Goal: Task Accomplishment & Management: Complete application form

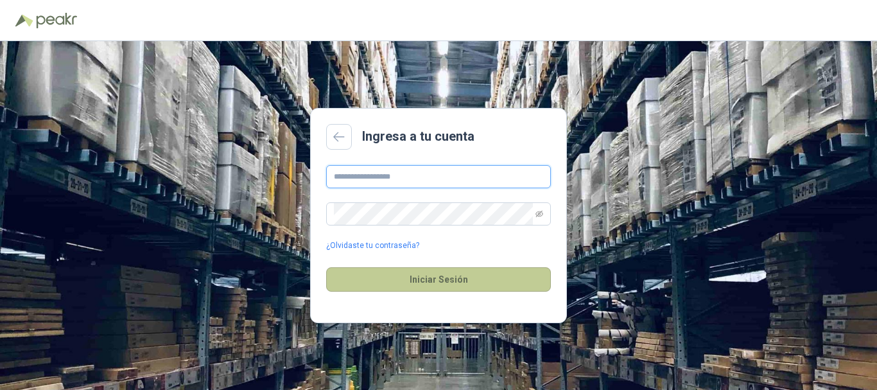
type input "**********"
click at [438, 277] on button "Iniciar Sesión" at bounding box center [438, 279] width 225 height 24
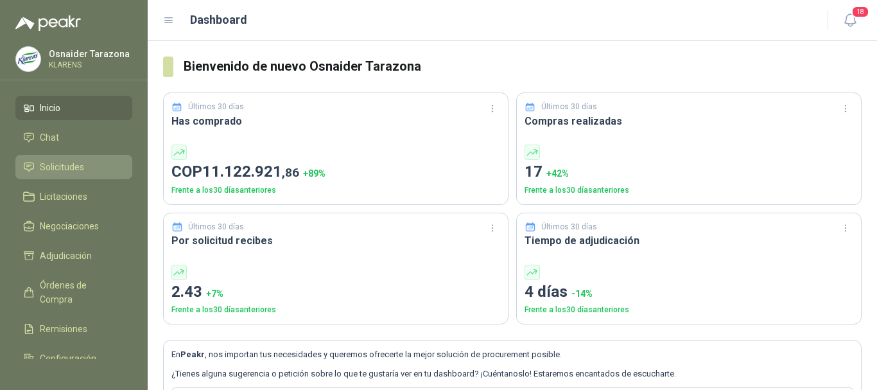
click at [73, 163] on span "Solicitudes" at bounding box center [62, 167] width 44 height 14
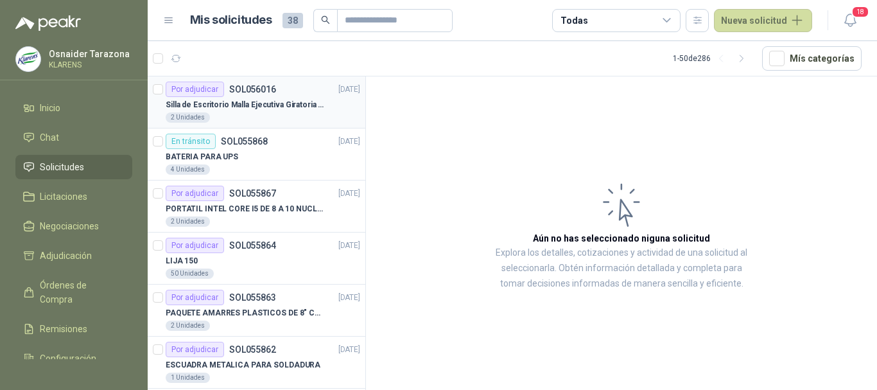
click at [310, 104] on p "Silla de Escritorio Malla Ejecutiva Giratoria Cromada con Reposabrazos Fijo Neg…" at bounding box center [246, 105] width 160 height 12
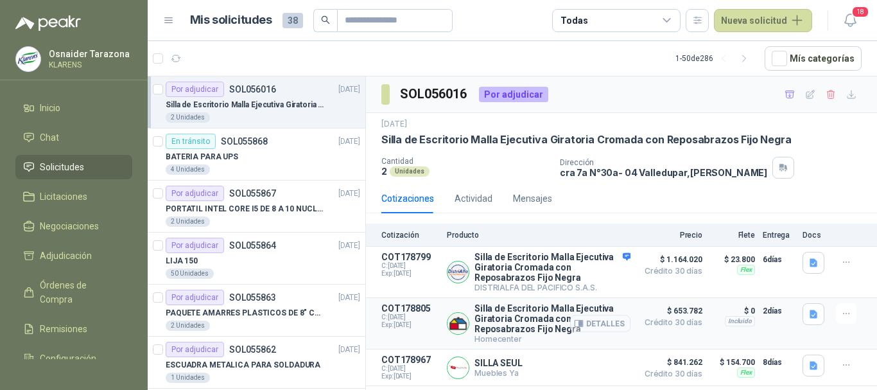
click at [617, 323] on button "Detalles" at bounding box center [600, 323] width 60 height 17
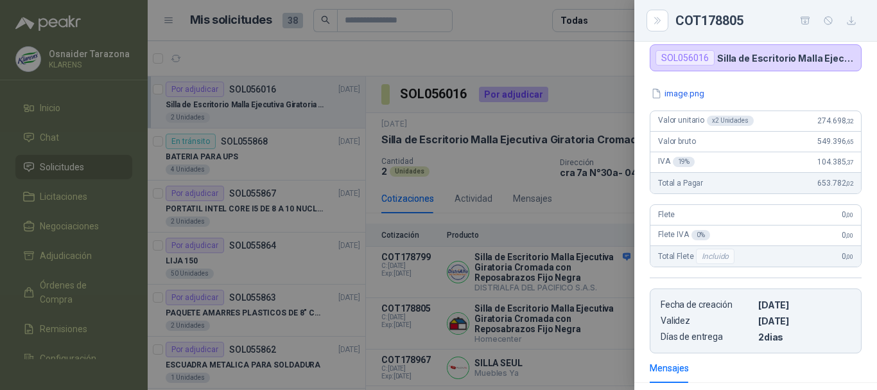
scroll to position [86, 0]
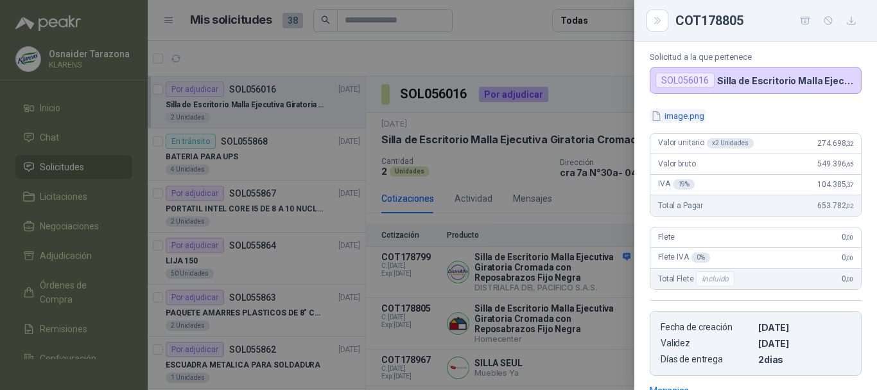
click at [684, 117] on button "image.png" at bounding box center [678, 115] width 56 height 13
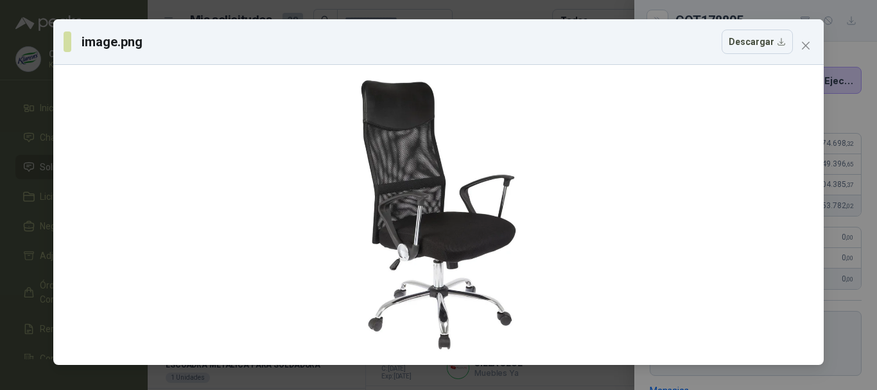
click at [0, 172] on div "image.png Descargar" at bounding box center [438, 195] width 877 height 390
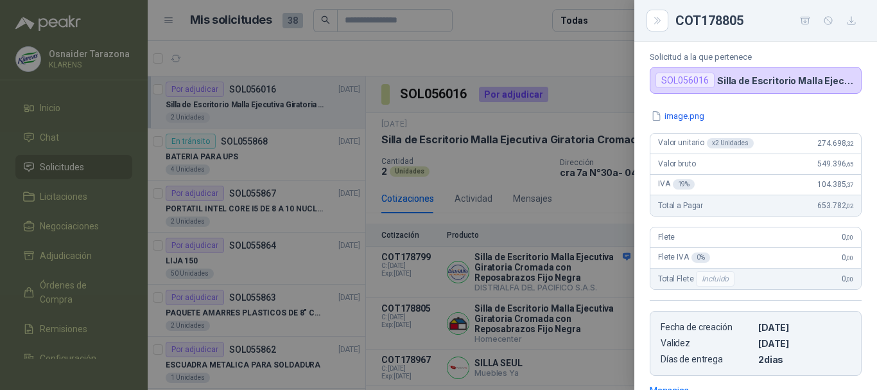
click at [473, 208] on div at bounding box center [438, 195] width 877 height 390
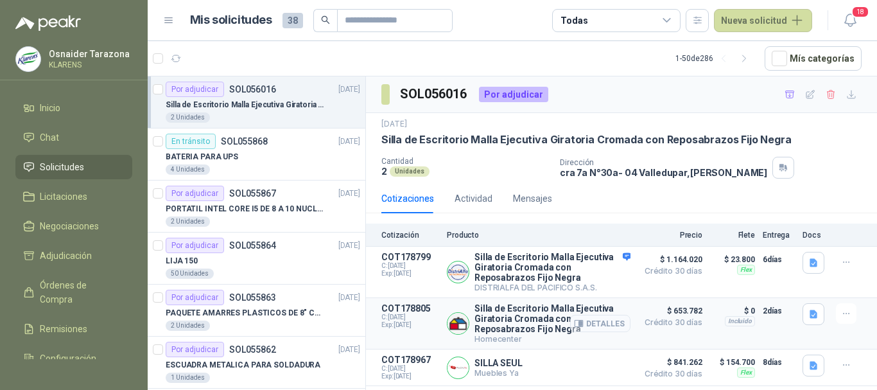
click at [602, 327] on button "Detalles" at bounding box center [600, 323] width 60 height 17
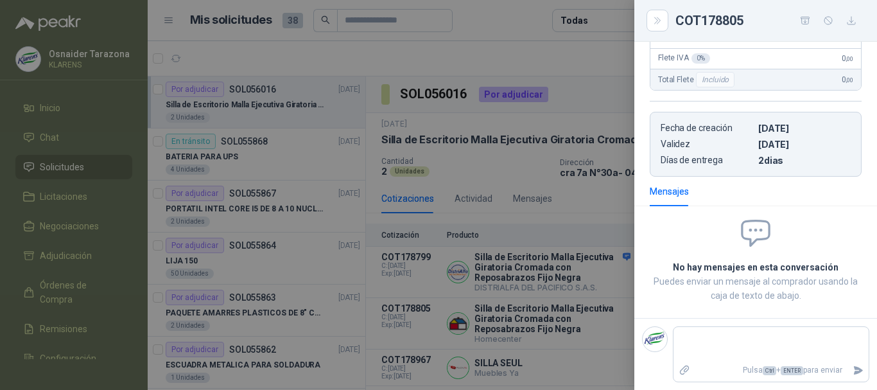
click at [568, 265] on div at bounding box center [438, 195] width 877 height 390
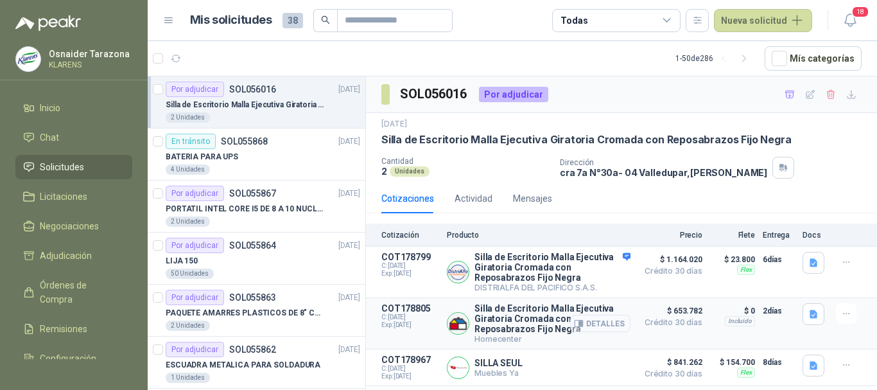
click at [609, 328] on button "Detalles" at bounding box center [600, 323] width 60 height 17
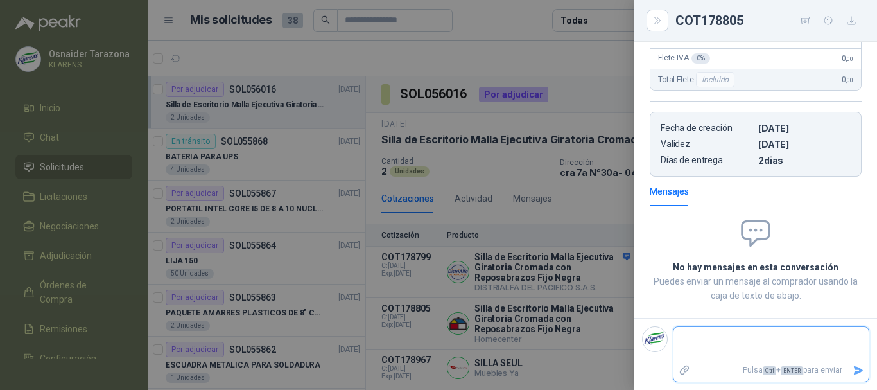
click at [712, 346] on textarea at bounding box center [770, 344] width 195 height 30
type textarea "*"
type textarea "**"
type textarea "***"
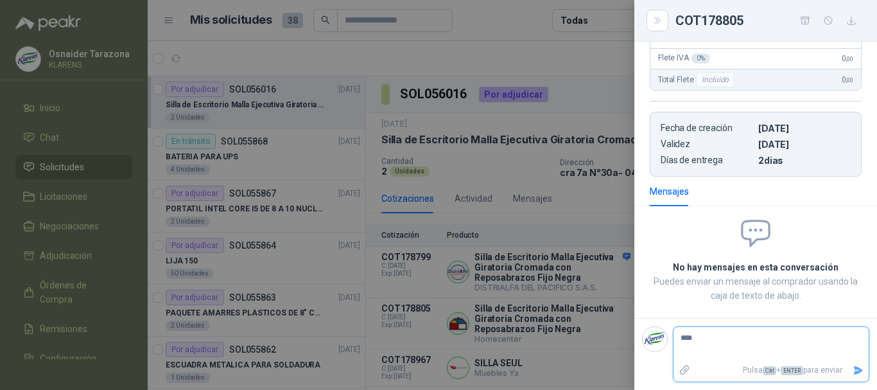
type textarea "*****"
type textarea "******"
type textarea "*****"
type textarea "***"
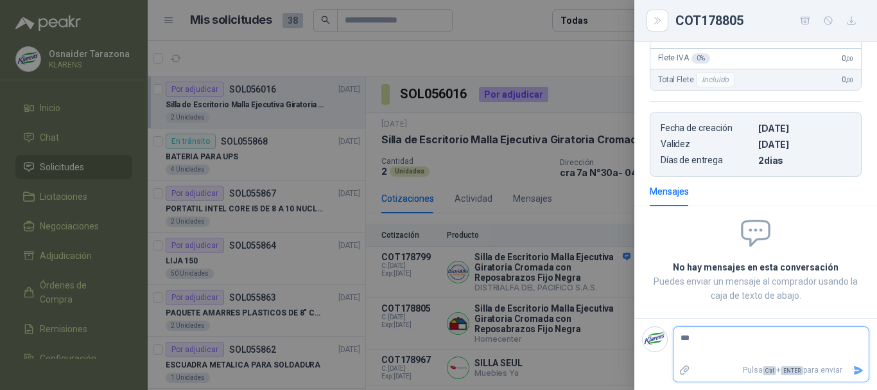
type textarea "**"
type textarea "*"
type textarea "**"
type textarea "***"
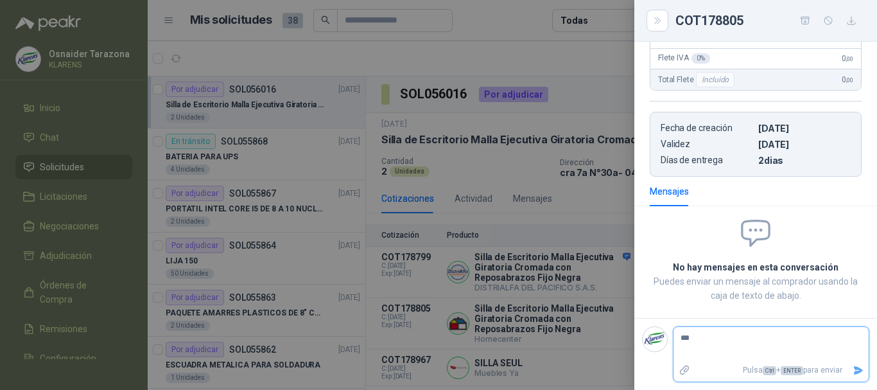
type textarea "****"
type textarea "*****"
type textarea "******"
type textarea "*******"
type textarea "********"
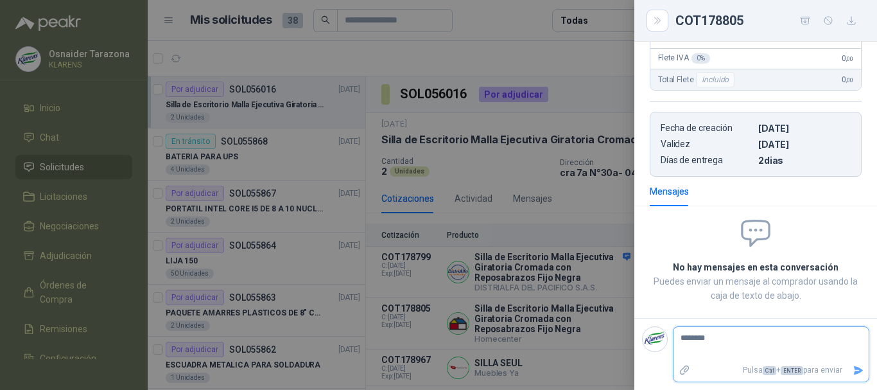
type textarea "********"
type textarea "**********"
type textarea "********"
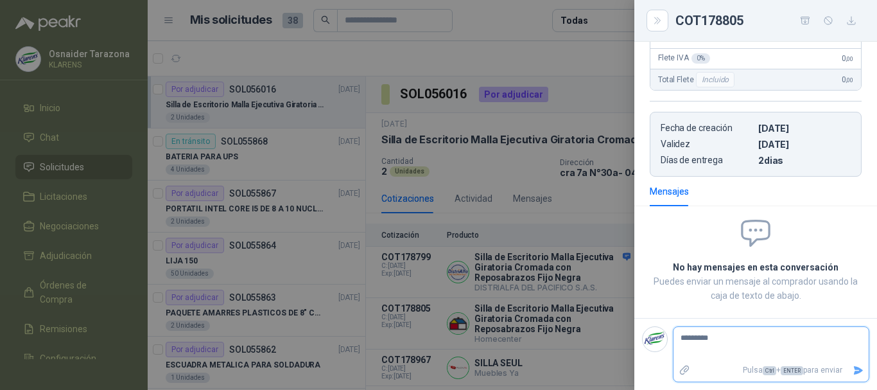
type textarea "**********"
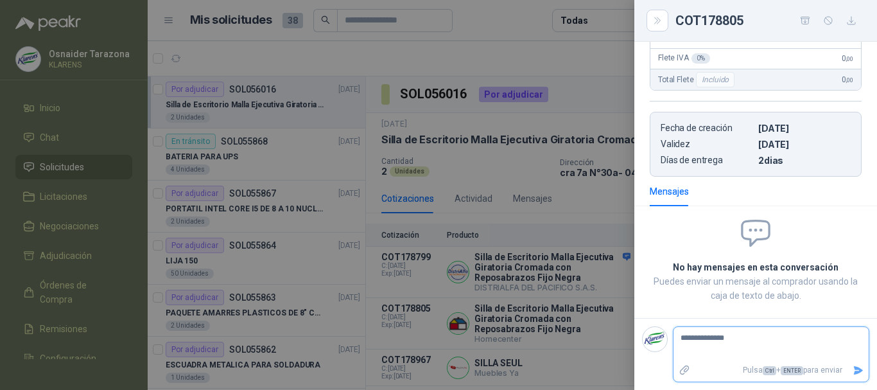
type textarea "**********"
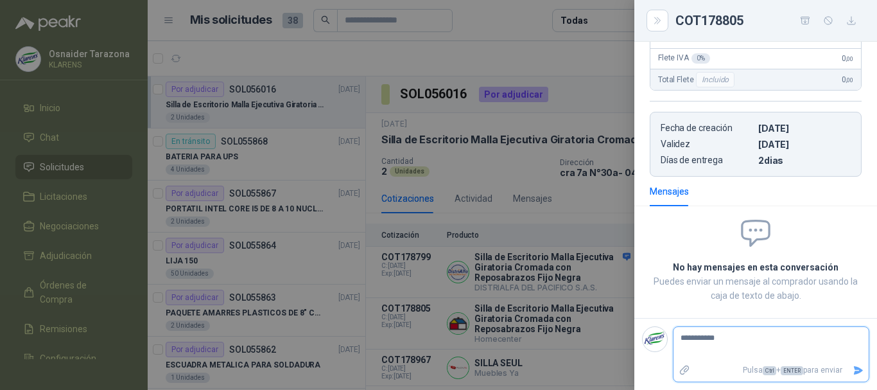
type textarea "**********"
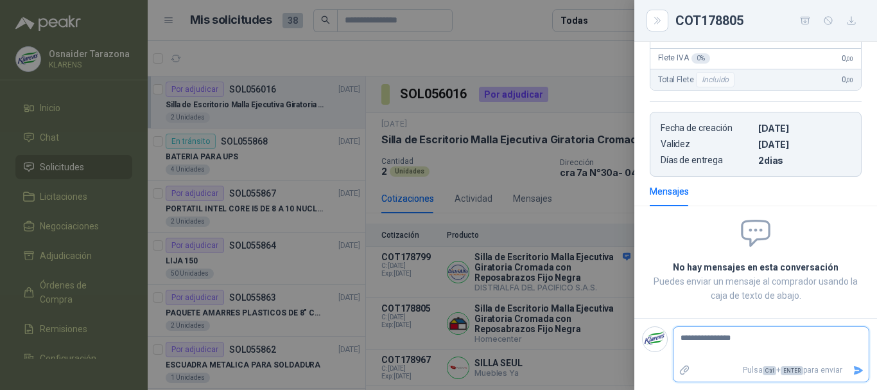
type textarea "**********"
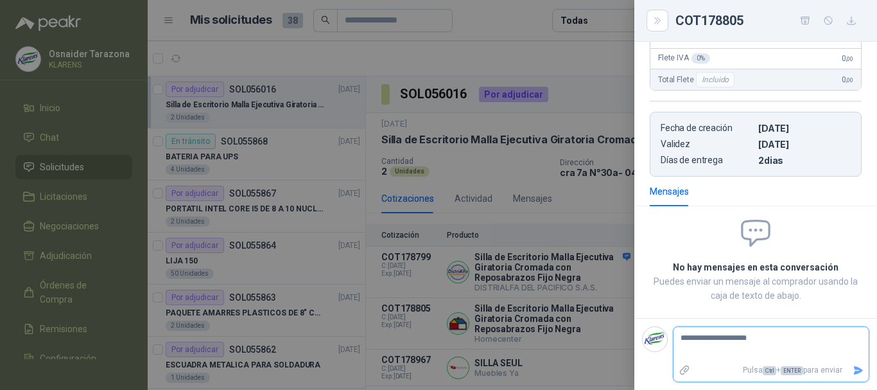
type textarea "**********"
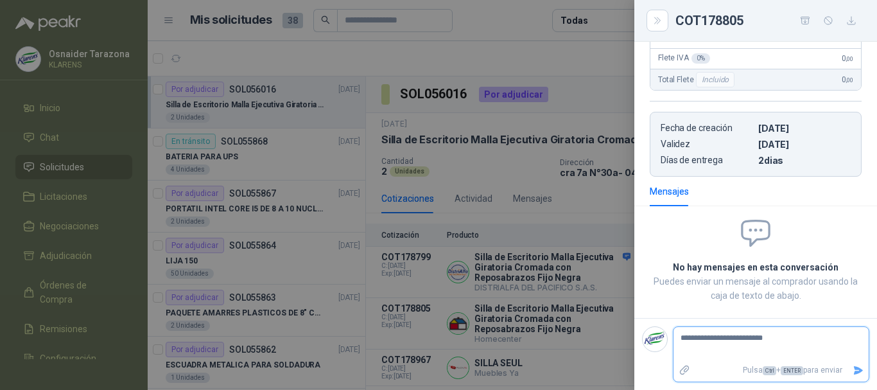
type textarea "**********"
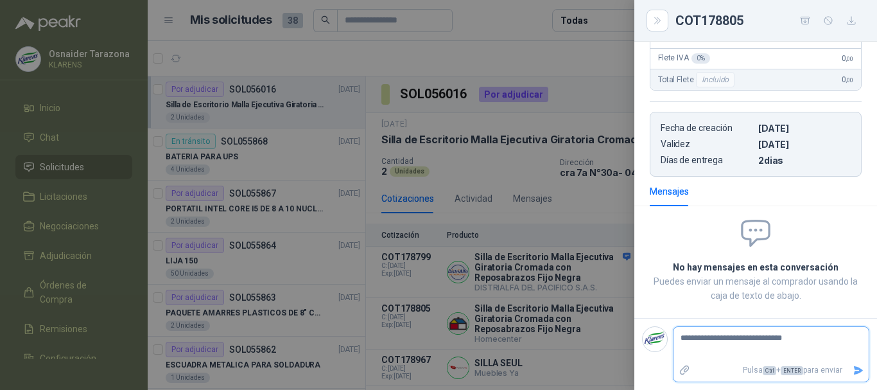
type textarea "**********"
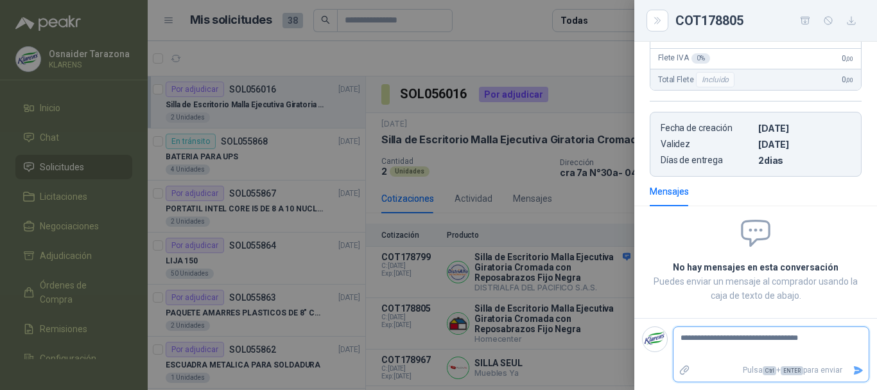
type textarea "**********"
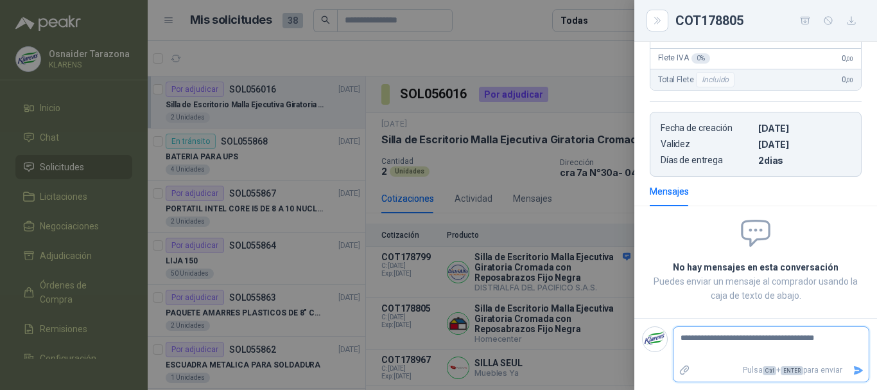
type textarea "**********"
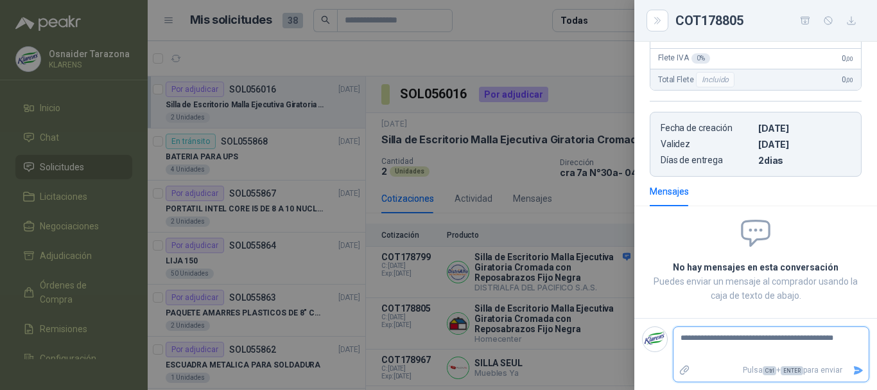
type textarea "**********"
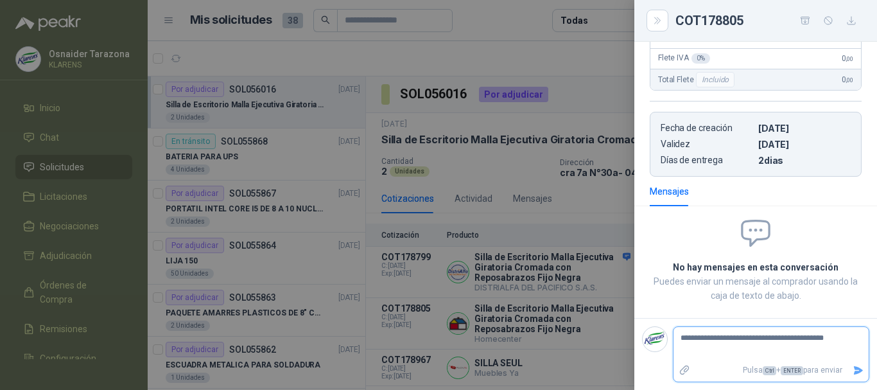
type textarea "**********"
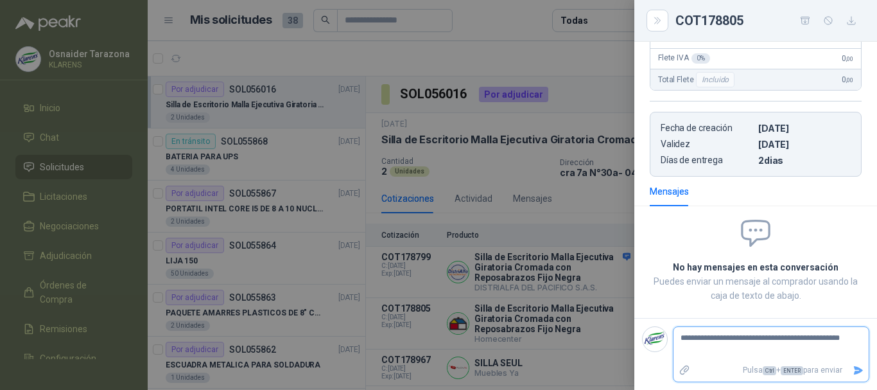
type textarea "**********"
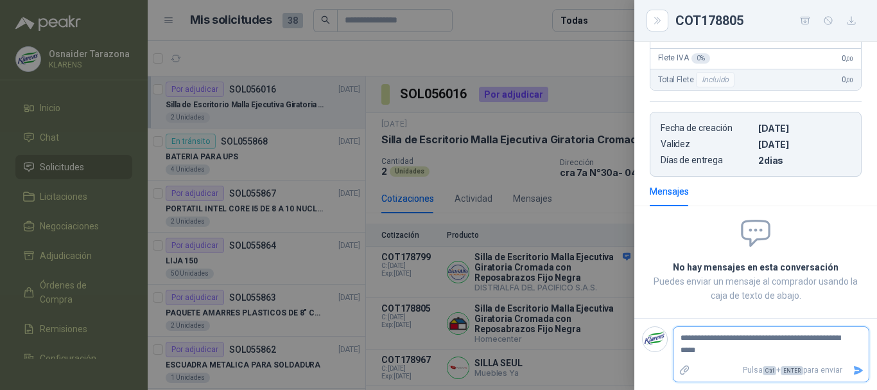
type textarea "**********"
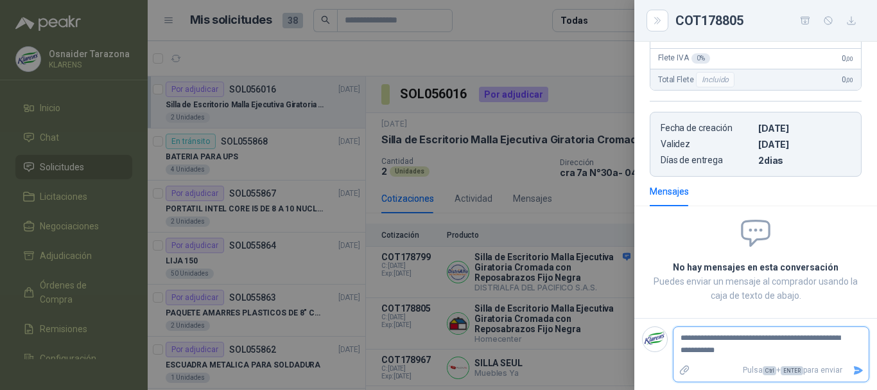
type textarea "**********"
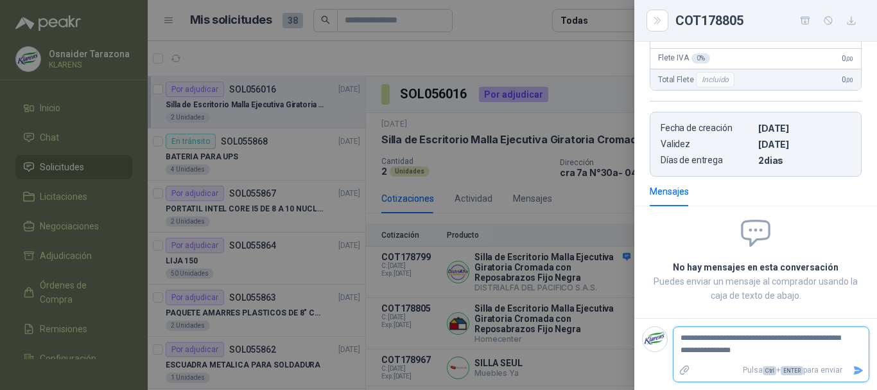
type textarea "**********"
click at [854, 368] on icon "Enviar" at bounding box center [858, 370] width 9 height 8
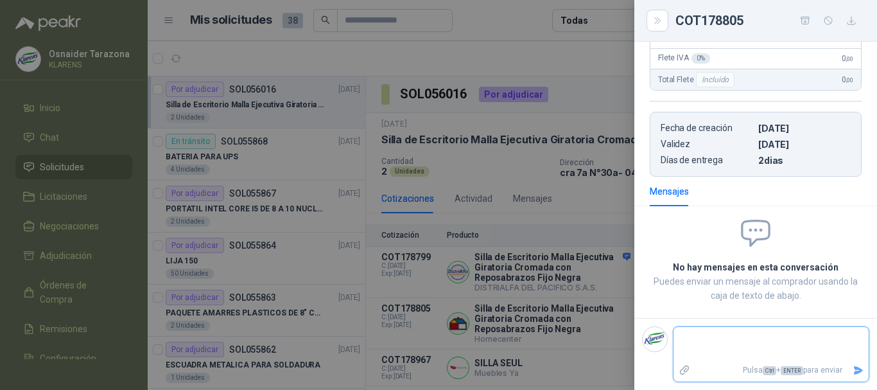
scroll to position [256, 0]
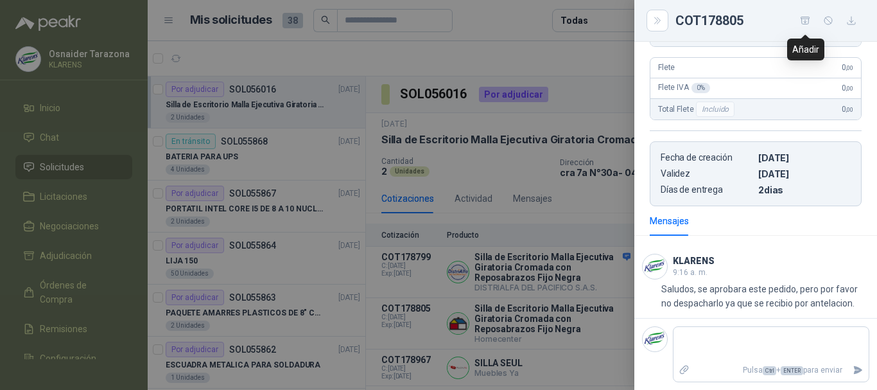
click at [804, 22] on icon "button" at bounding box center [805, 20] width 9 height 7
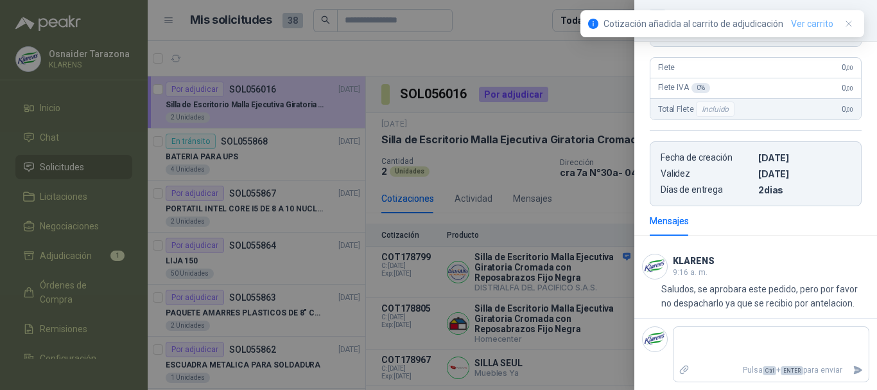
click at [808, 18] on link "Ver carrito" at bounding box center [812, 24] width 42 height 14
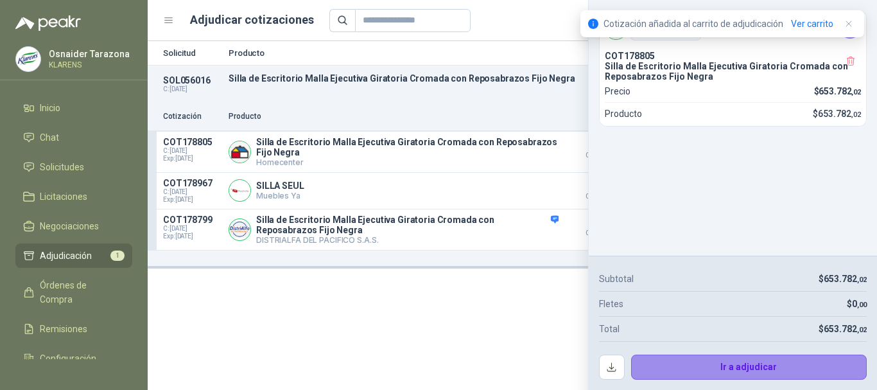
click at [746, 365] on button "Ir a adjudicar" at bounding box center [749, 367] width 236 height 26
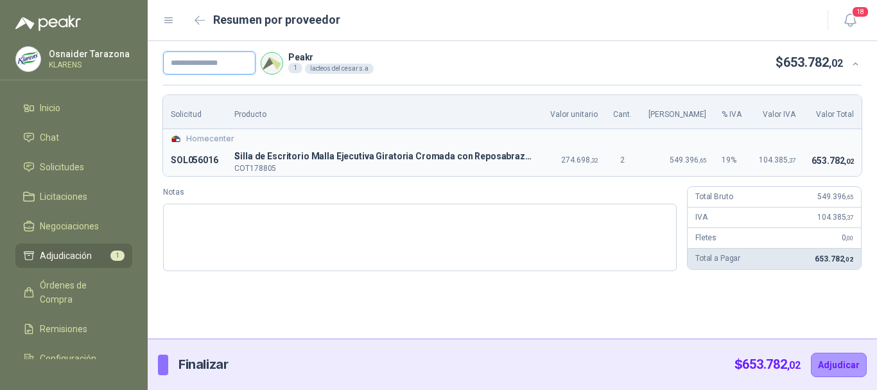
click at [204, 67] on input "text" at bounding box center [209, 62] width 92 height 23
click at [833, 357] on button "Adjudicar" at bounding box center [839, 364] width 56 height 24
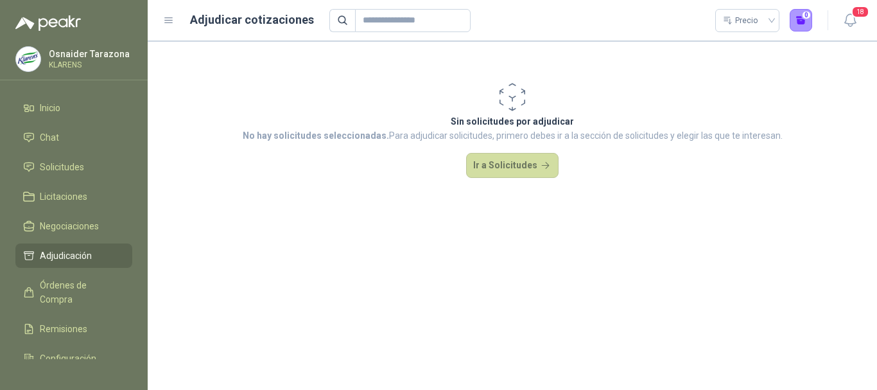
click at [76, 255] on span "Adjudicación" at bounding box center [66, 255] width 52 height 14
click at [77, 155] on link "Solicitudes" at bounding box center [73, 167] width 117 height 24
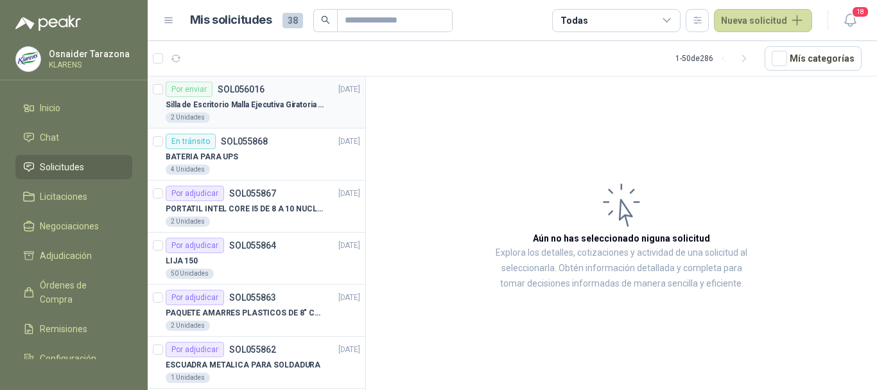
click at [290, 108] on p "Silla de Escritorio Malla Ejecutiva Giratoria Cromada con Reposabrazos Fijo Neg…" at bounding box center [246, 105] width 160 height 12
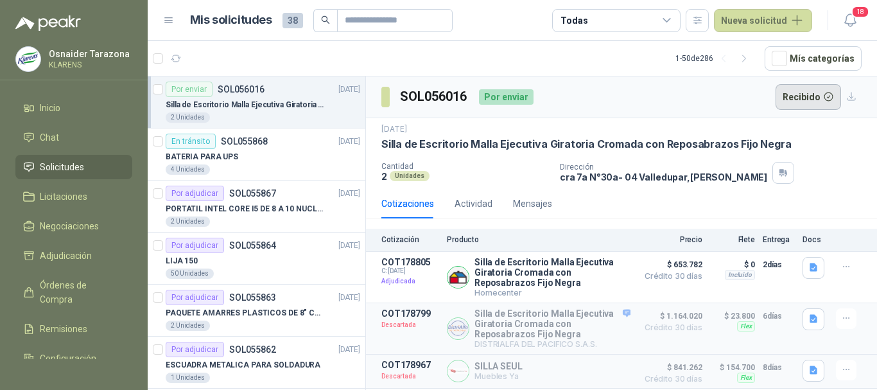
click at [815, 94] on button "Recibido" at bounding box center [809, 97] width 66 height 26
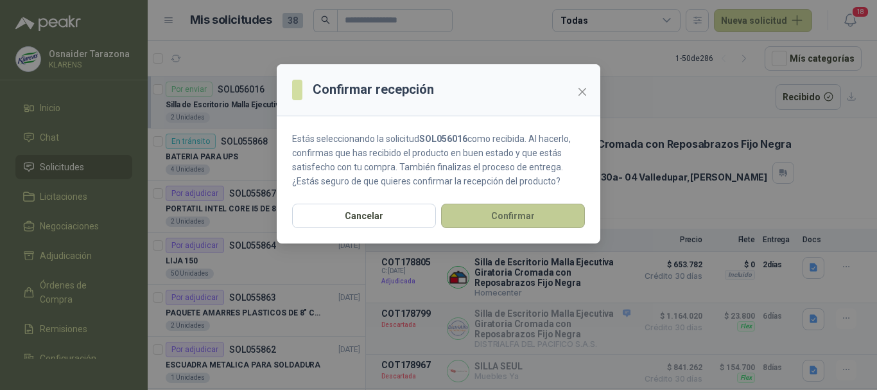
click at [512, 209] on button "Confirmar" at bounding box center [513, 216] width 144 height 24
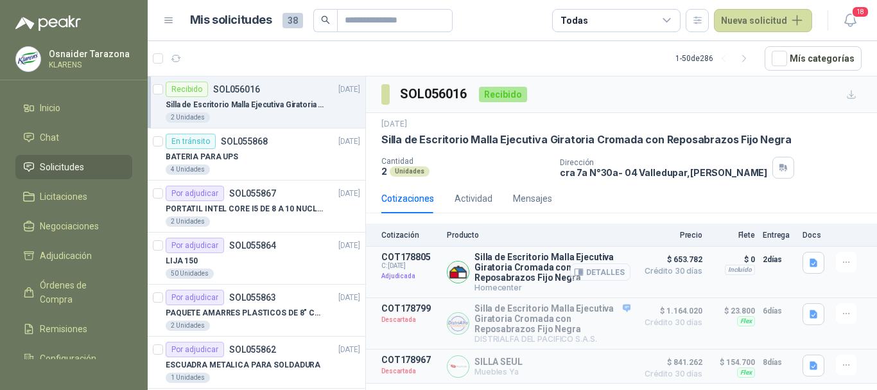
click at [615, 271] on button "Detalles" at bounding box center [600, 271] width 60 height 17
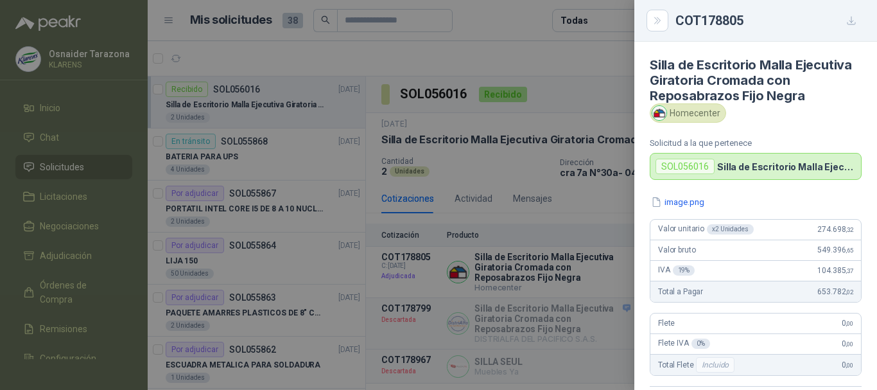
click at [619, 209] on div at bounding box center [438, 195] width 877 height 390
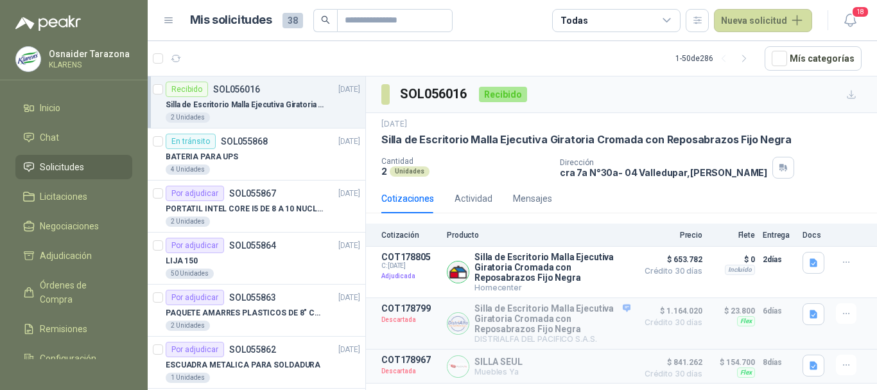
click at [80, 167] on span "Solicitudes" at bounding box center [62, 167] width 44 height 14
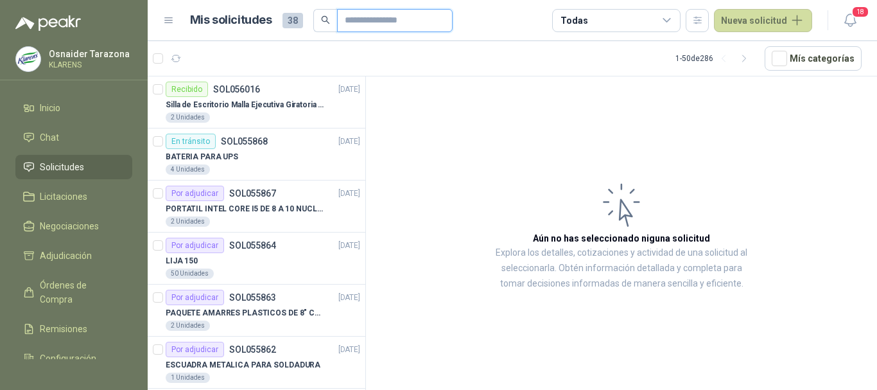
click at [351, 26] on input "text" at bounding box center [390, 21] width 90 height 22
click at [69, 166] on span "Solicitudes" at bounding box center [62, 167] width 44 height 14
click at [283, 211] on p "PORTATIL INTEL CORE I5 DE 8 A 10 NUCLEOS" at bounding box center [246, 209] width 160 height 12
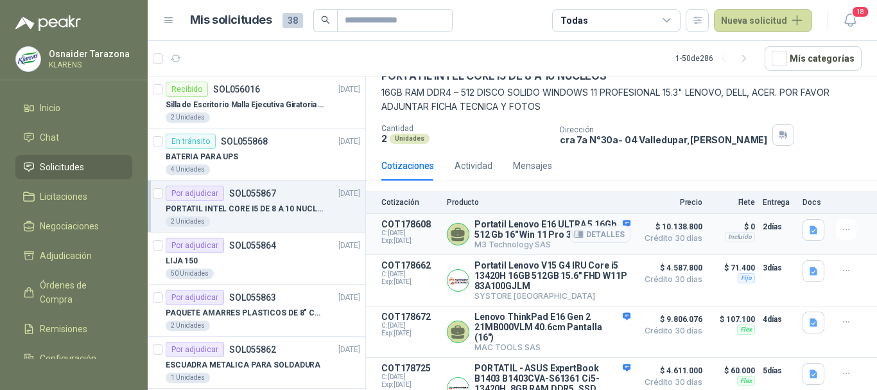
scroll to position [64, 0]
click at [810, 231] on icon "button" at bounding box center [814, 229] width 8 height 8
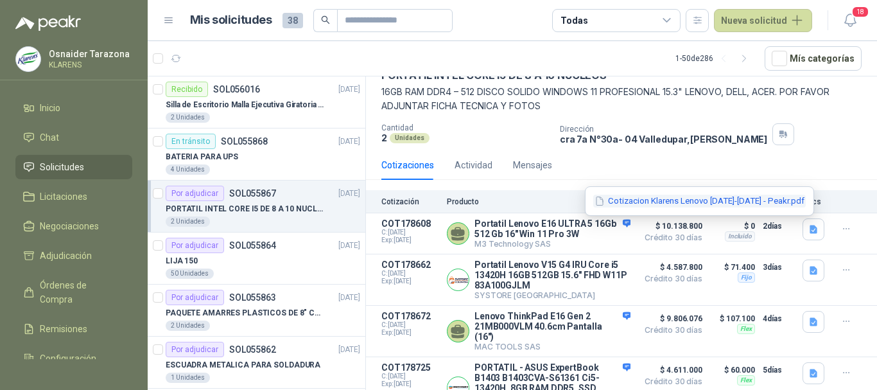
click at [782, 202] on button "Cotizacion Klarens Lenovo [DATE]-[DATE] - Peakr.pdf" at bounding box center [699, 201] width 213 height 13
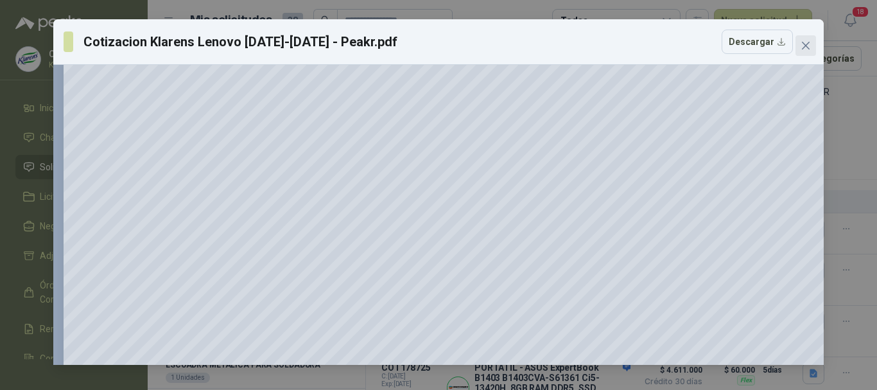
click at [801, 48] on icon "close" at bounding box center [806, 45] width 10 height 10
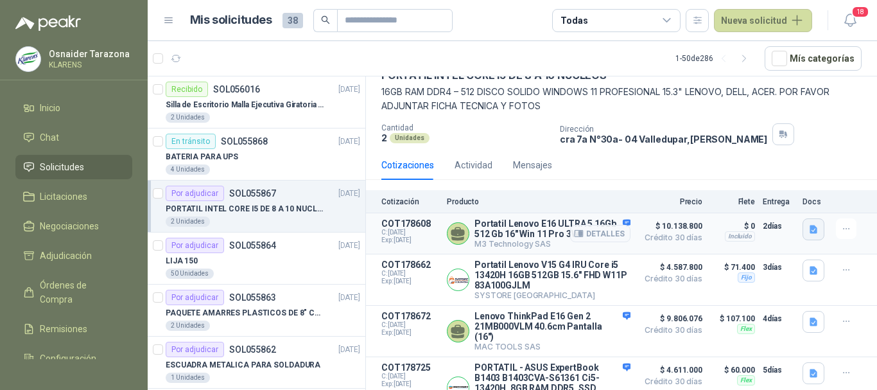
click at [810, 229] on icon "button" at bounding box center [814, 229] width 8 height 8
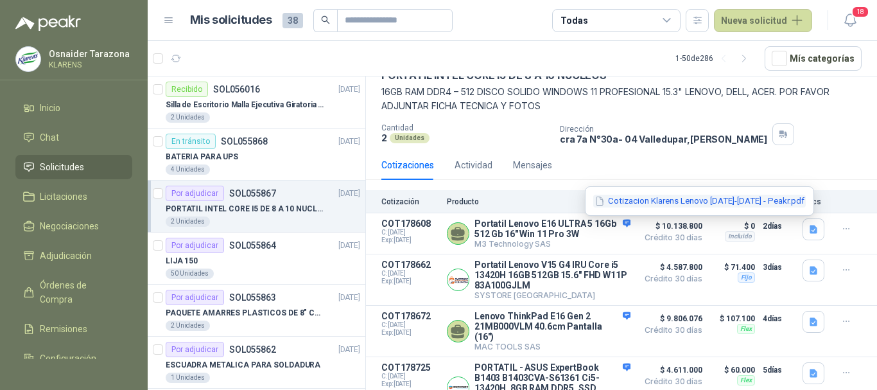
click at [767, 200] on button "Cotizacion Klarens Lenovo [DATE]-[DATE] - Peakr.pdf" at bounding box center [699, 201] width 213 height 13
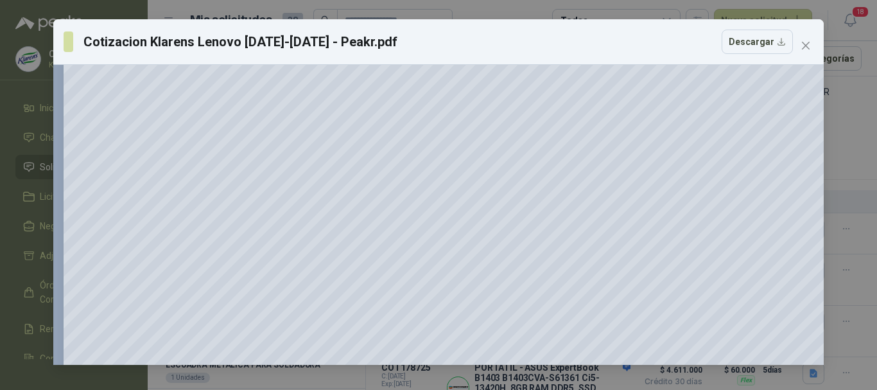
scroll to position [128, 0]
click at [809, 49] on icon "close" at bounding box center [806, 46] width 8 height 8
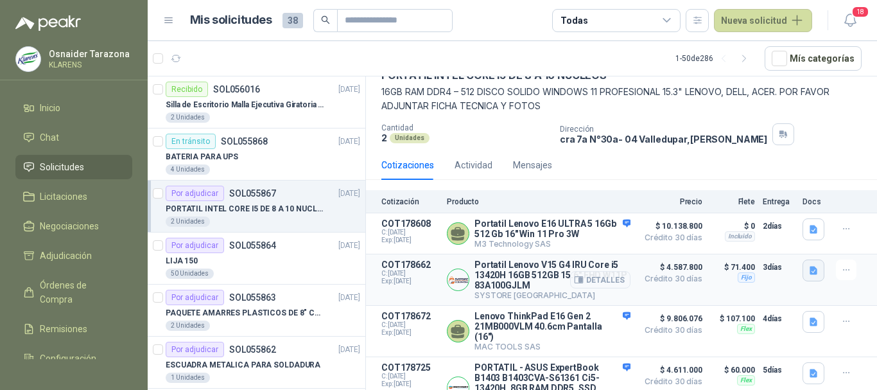
click at [810, 273] on icon "button" at bounding box center [814, 270] width 8 height 8
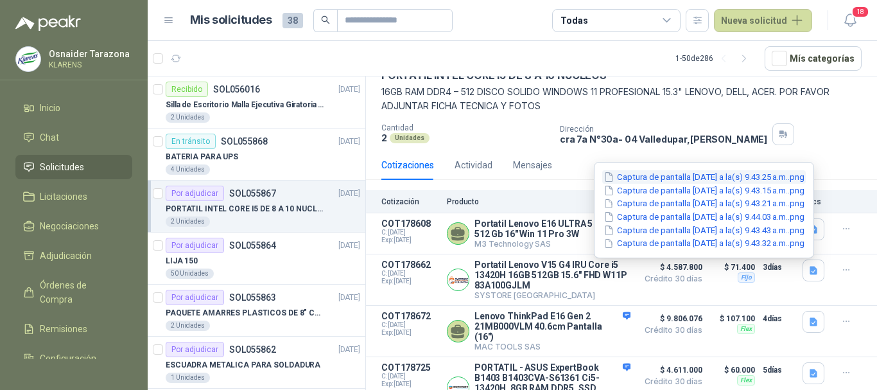
click at [737, 178] on button "Captura de pantalla [DATE] a la(s) 9.43.25 a.m..png" at bounding box center [704, 176] width 204 height 13
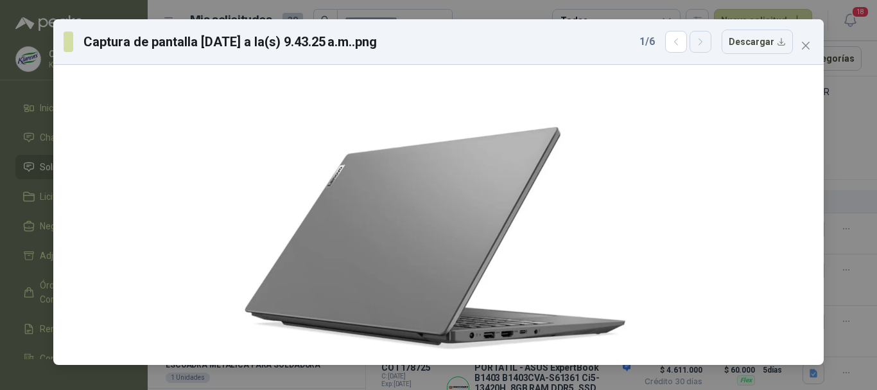
click at [706, 42] on icon "button" at bounding box center [700, 42] width 11 height 11
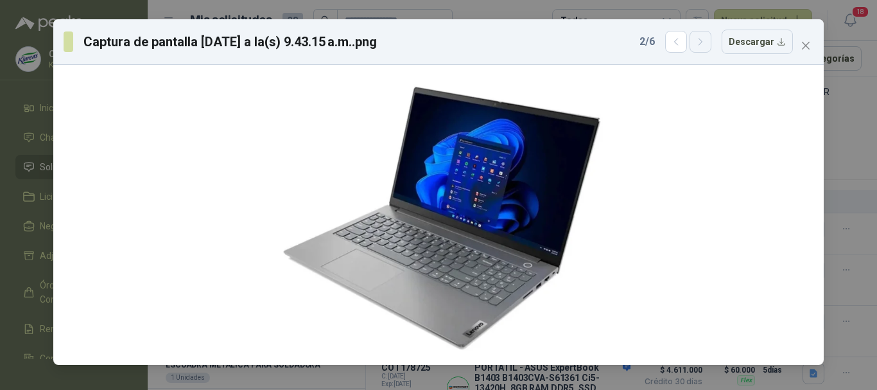
click at [706, 42] on icon "button" at bounding box center [700, 42] width 11 height 11
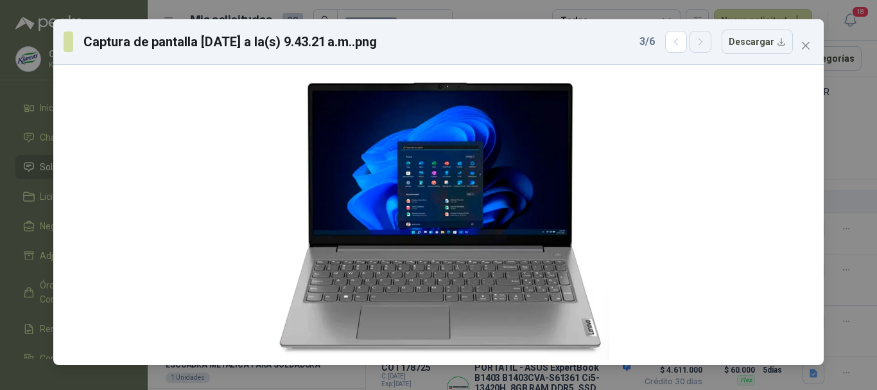
click at [706, 42] on icon "button" at bounding box center [700, 42] width 11 height 11
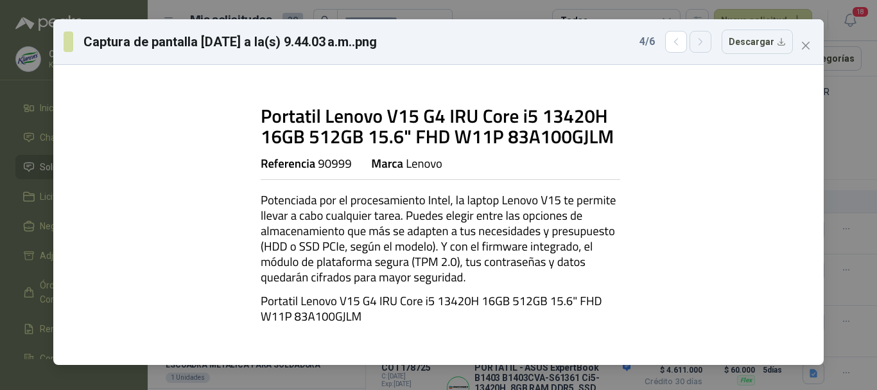
click at [705, 46] on icon "button" at bounding box center [700, 42] width 11 height 11
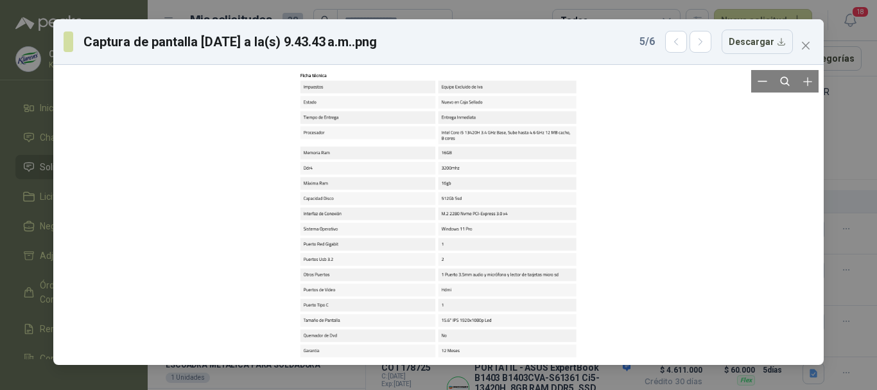
click at [510, 115] on div at bounding box center [438, 215] width 283 height 290
click at [467, 145] on div at bounding box center [438, 215] width 283 height 290
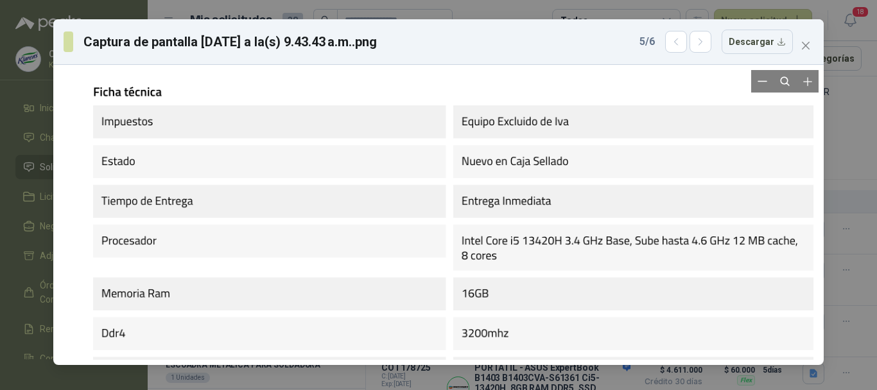
drag, startPoint x: 452, startPoint y: 141, endPoint x: 467, endPoint y: 277, distance: 136.9
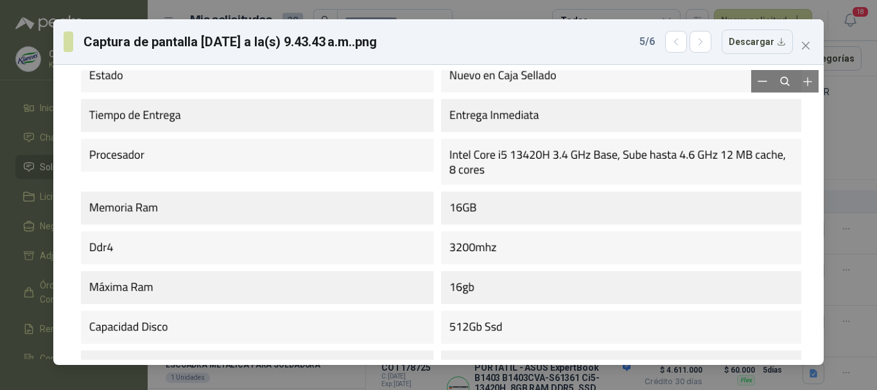
drag, startPoint x: 508, startPoint y: 231, endPoint x: 511, endPoint y: 168, distance: 63.6
click at [511, 168] on div at bounding box center [442, 370] width 738 height 756
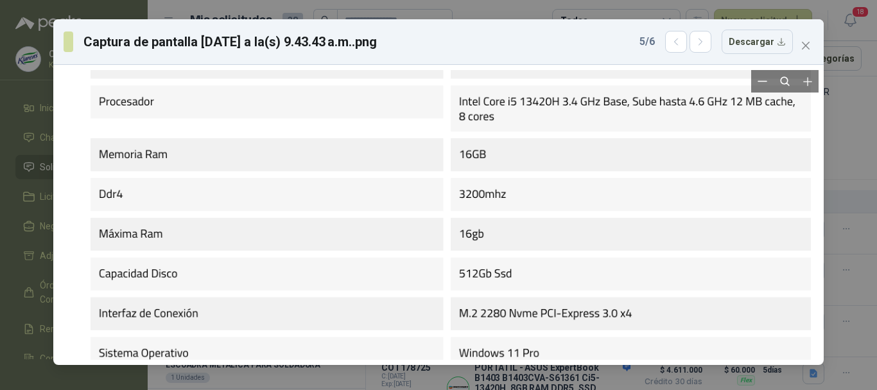
drag, startPoint x: 487, startPoint y: 299, endPoint x: 501, endPoint y: 236, distance: 64.5
click at [501, 236] on div at bounding box center [451, 316] width 738 height 756
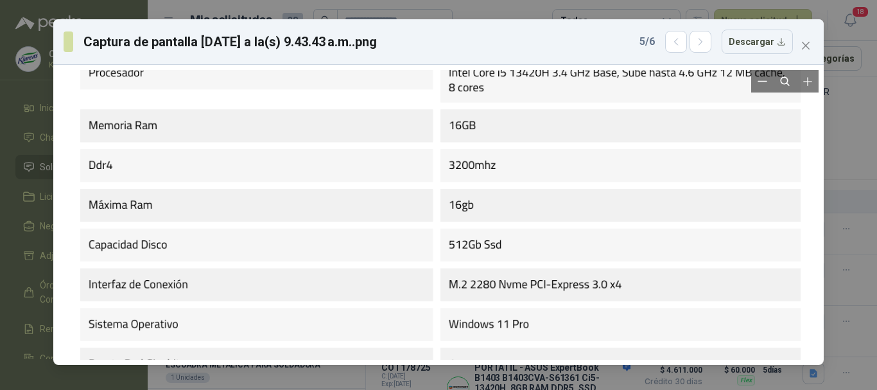
drag, startPoint x: 489, startPoint y: 299, endPoint x: 494, endPoint y: 266, distance: 32.4
click at [494, 266] on div at bounding box center [441, 287] width 738 height 756
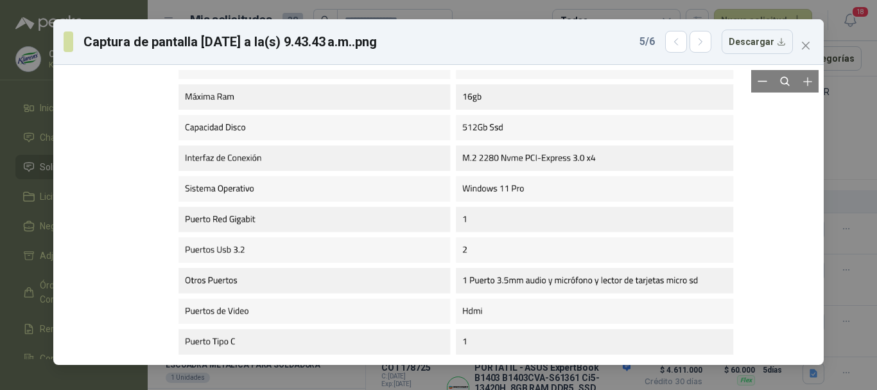
drag, startPoint x: 519, startPoint y: 309, endPoint x: 537, endPoint y: 196, distance: 115.0
click at [537, 196] on div at bounding box center [456, 160] width 569 height 582
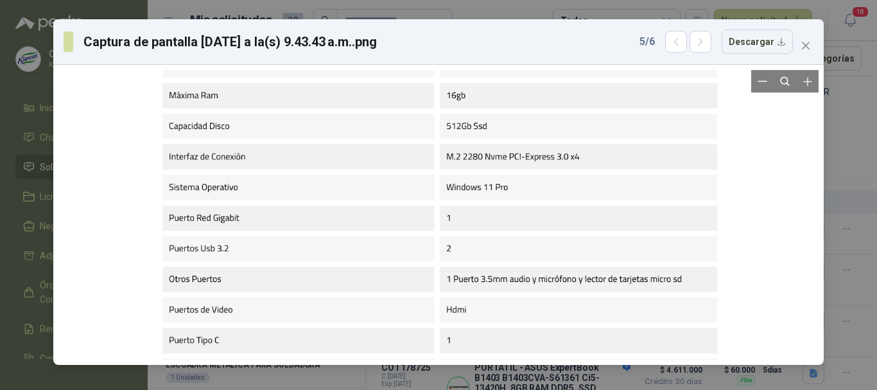
drag, startPoint x: 519, startPoint y: 249, endPoint x: 548, endPoint y: 196, distance: 59.7
click at [548, 196] on div at bounding box center [440, 159] width 569 height 582
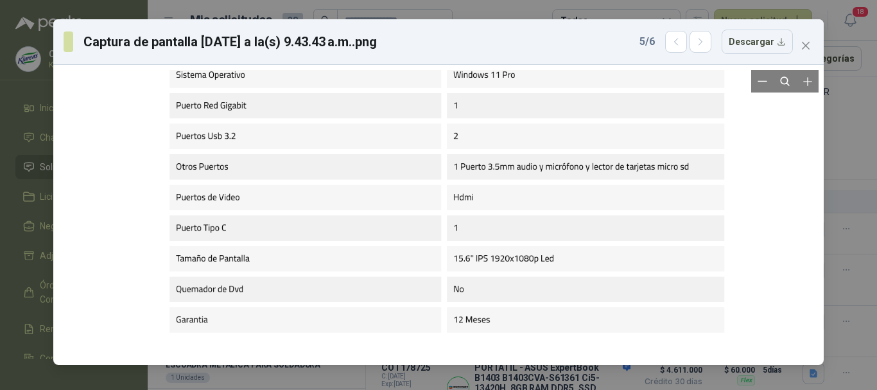
drag, startPoint x: 496, startPoint y: 331, endPoint x: 505, endPoint y: 270, distance: 61.6
click at [505, 270] on div at bounding box center [447, 46] width 569 height 582
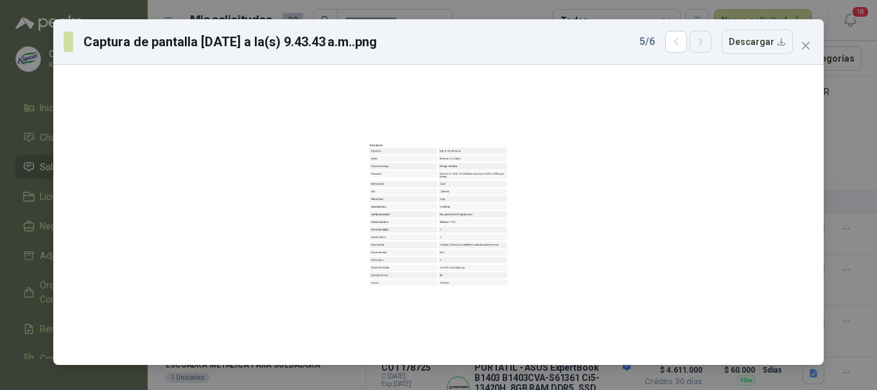
click at [706, 45] on icon "button" at bounding box center [700, 42] width 11 height 11
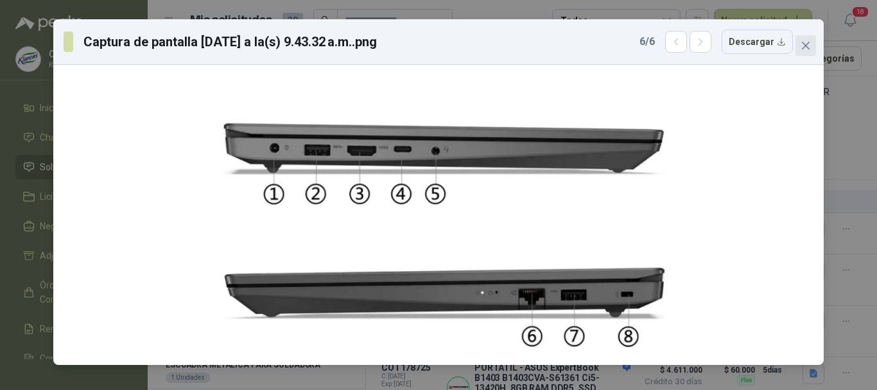
click at [810, 42] on icon "close" at bounding box center [806, 45] width 10 height 10
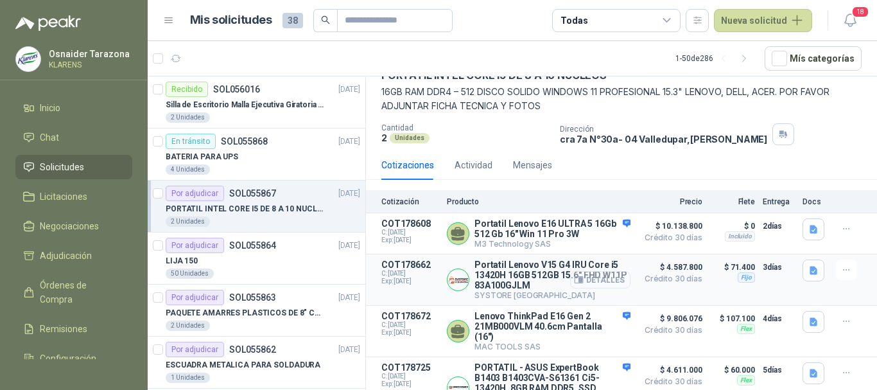
click at [600, 277] on button "Detalles" at bounding box center [600, 279] width 60 height 17
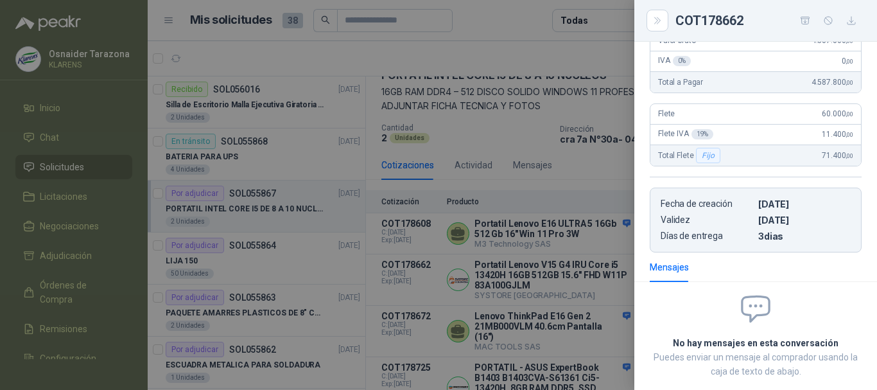
scroll to position [173, 0]
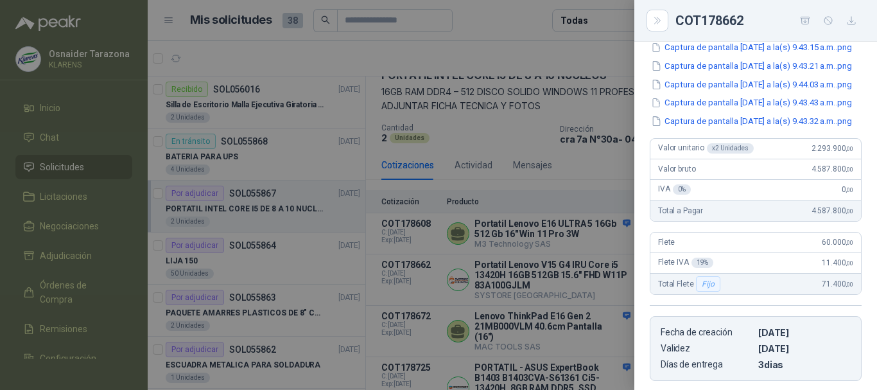
click at [610, 272] on div at bounding box center [438, 195] width 877 height 390
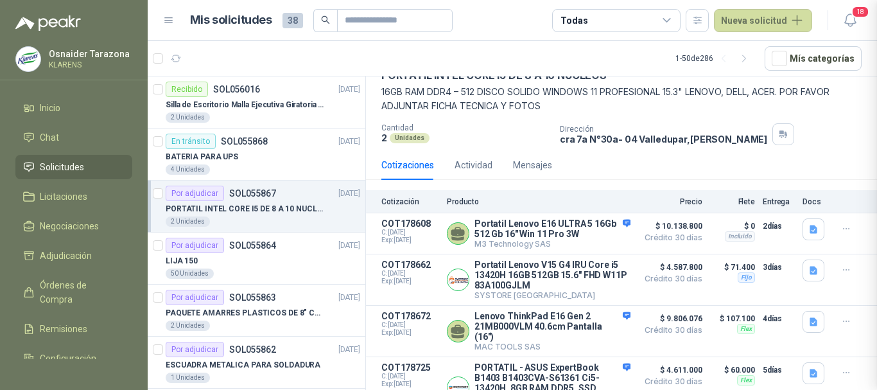
scroll to position [436, 0]
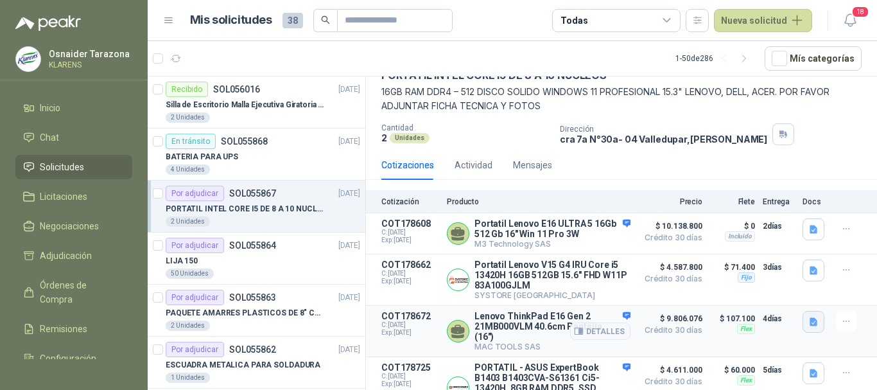
click at [808, 327] on icon "button" at bounding box center [813, 322] width 11 height 11
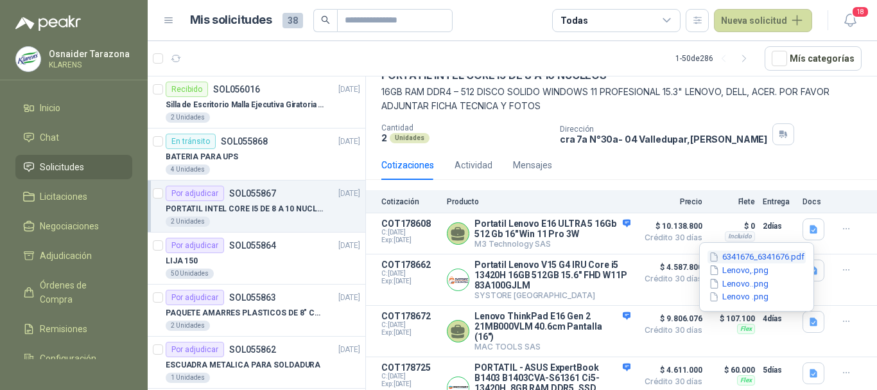
click at [770, 257] on button "6341676_6341676.pdf" at bounding box center [756, 256] width 98 height 13
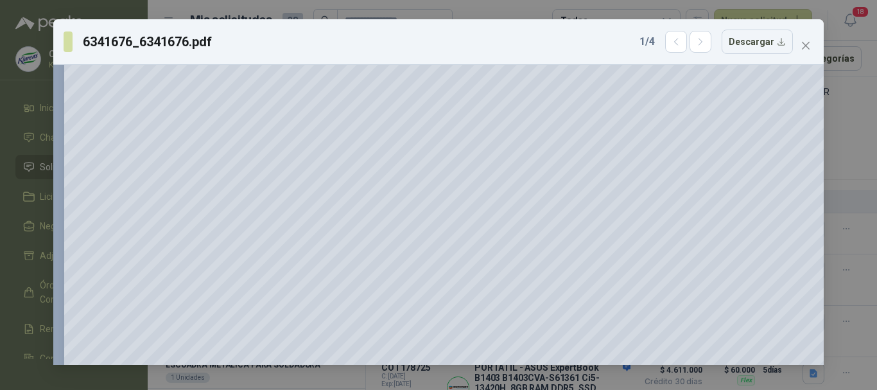
scroll to position [706, 0]
click at [700, 44] on icon "button" at bounding box center [700, 42] width 11 height 11
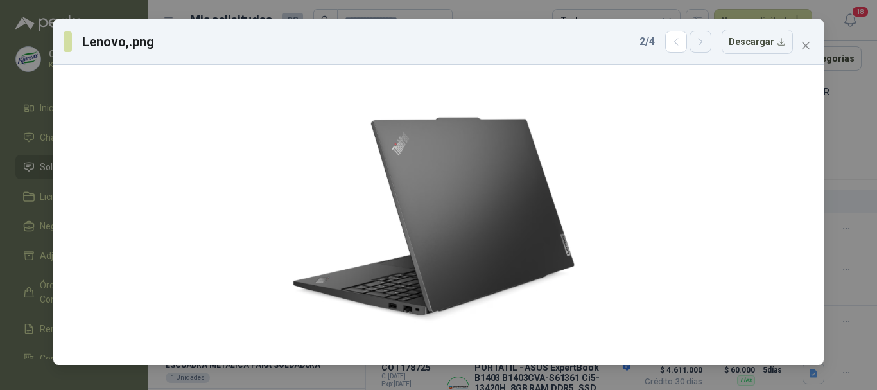
click at [700, 44] on icon "button" at bounding box center [700, 42] width 11 height 11
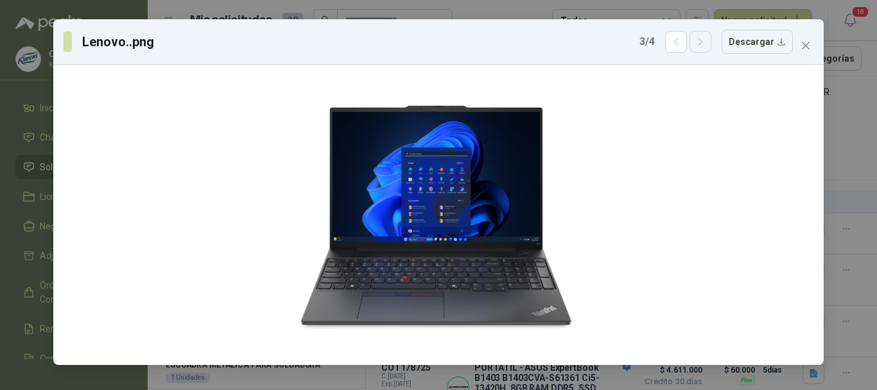
click at [700, 44] on icon "button" at bounding box center [700, 42] width 11 height 11
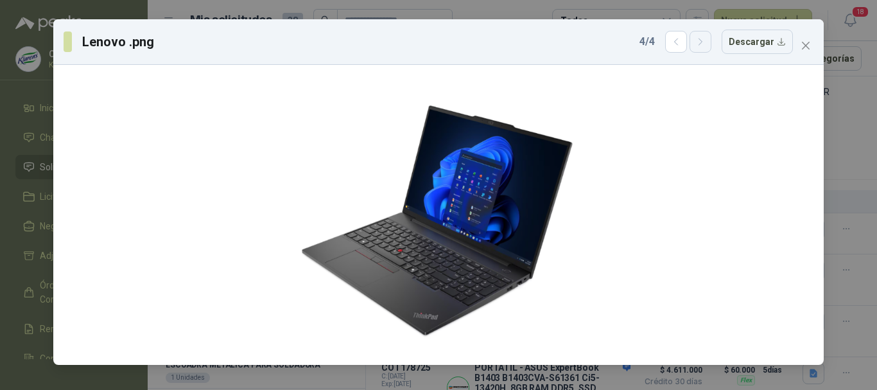
click at [700, 44] on icon "button" at bounding box center [700, 42] width 11 height 11
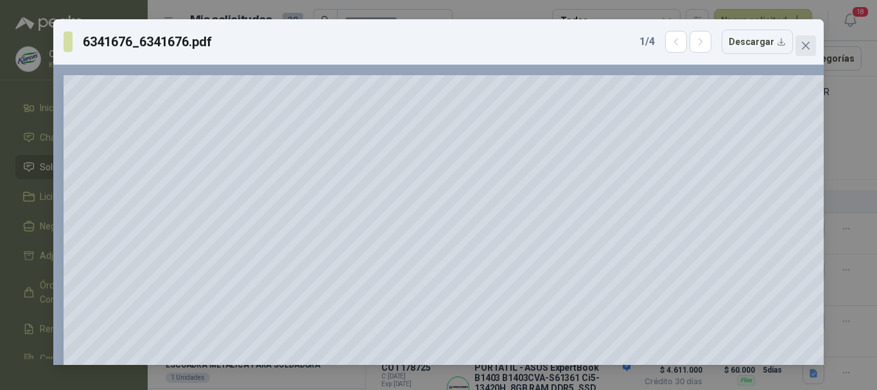
click at [803, 49] on icon "close" at bounding box center [806, 46] width 8 height 8
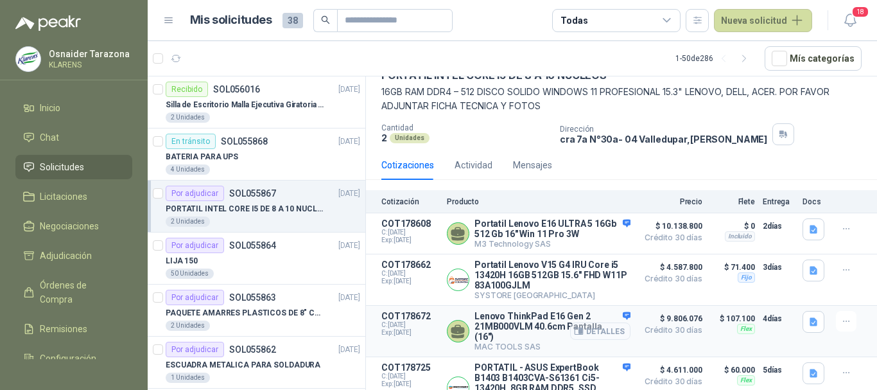
click at [591, 336] on button "Detalles" at bounding box center [600, 330] width 60 height 17
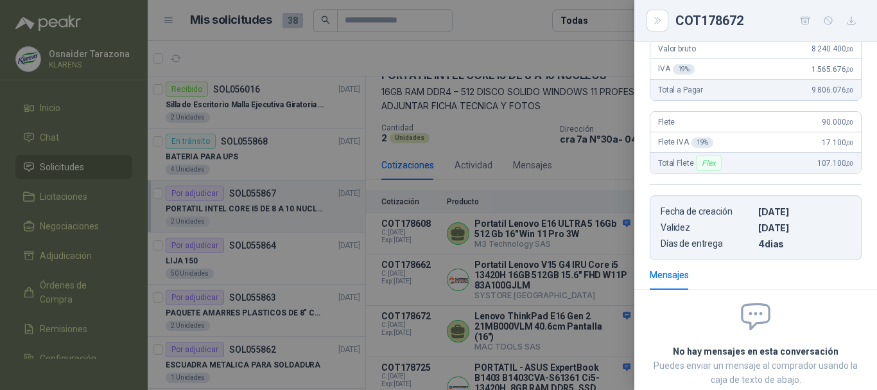
scroll to position [148, 0]
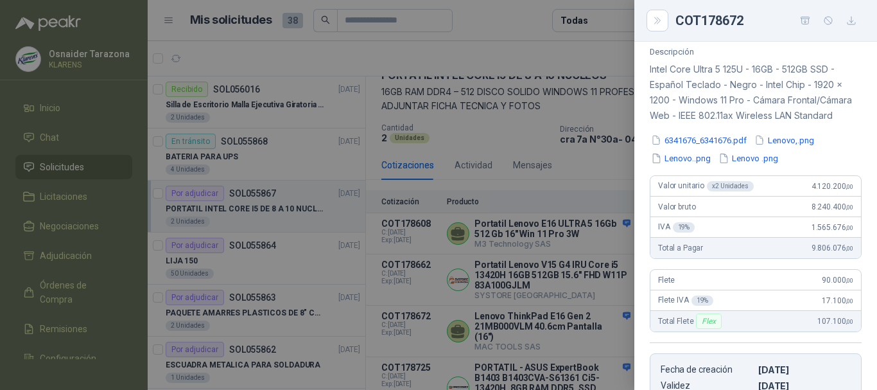
click at [562, 175] on div at bounding box center [438, 195] width 877 height 390
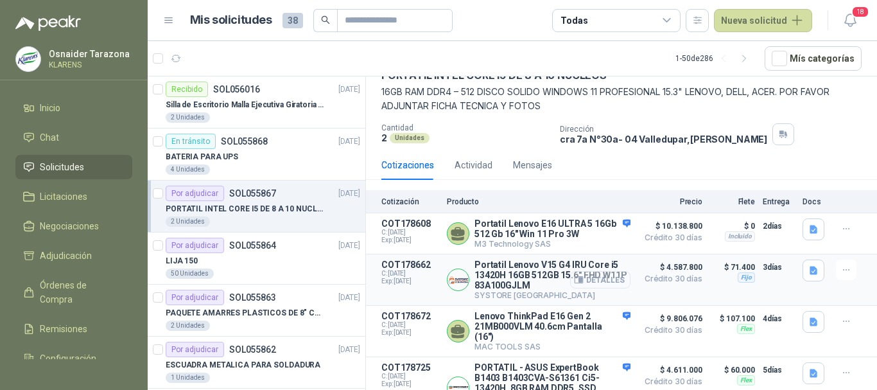
click at [592, 280] on button "Detalles" at bounding box center [600, 279] width 60 height 17
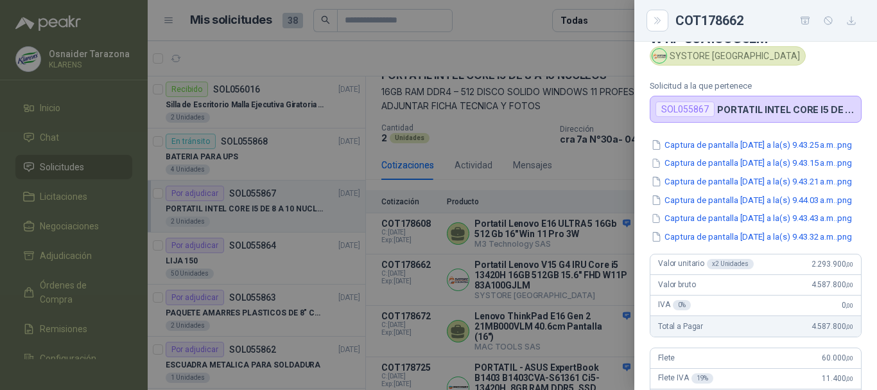
scroll to position [0, 0]
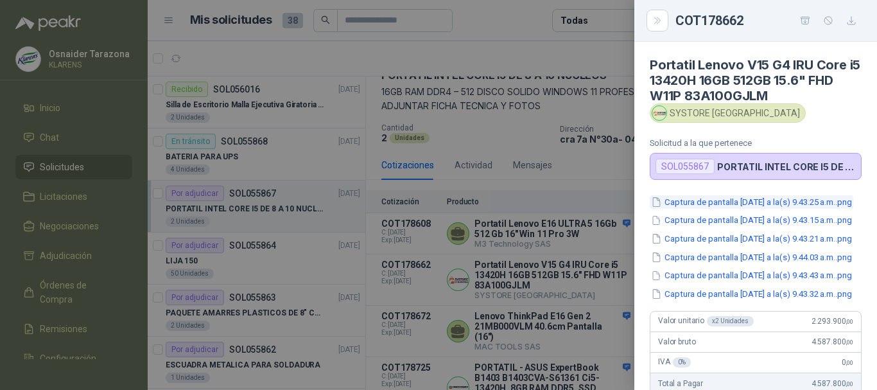
click at [754, 202] on button "Captura de pantalla [DATE] a la(s) 9.43.25 a.m..png" at bounding box center [752, 201] width 204 height 13
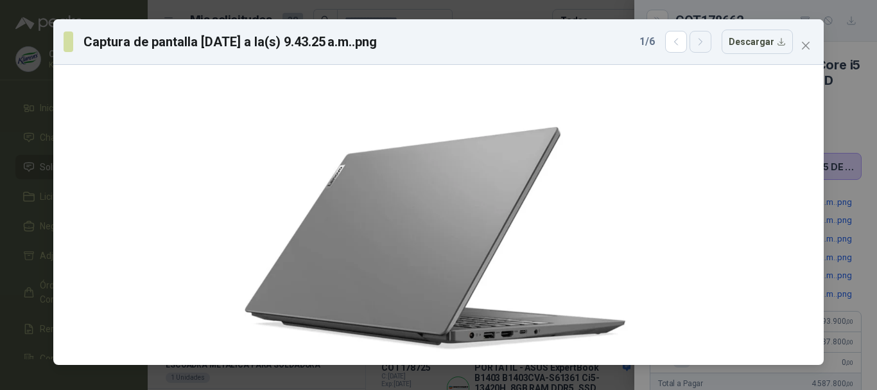
click at [706, 43] on icon "button" at bounding box center [700, 42] width 11 height 11
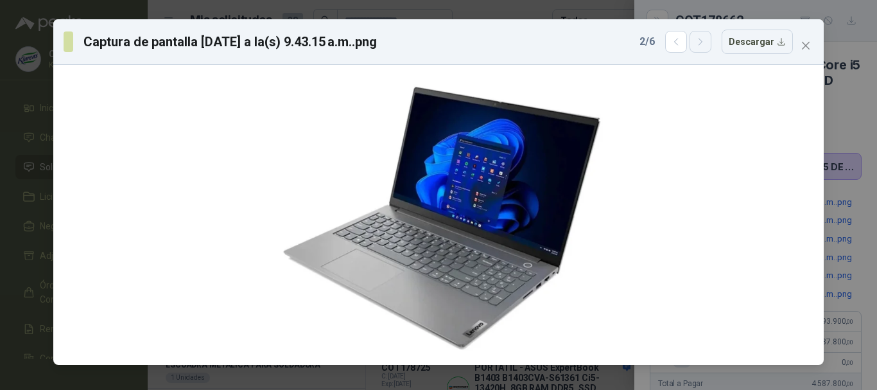
click at [706, 43] on icon "button" at bounding box center [700, 42] width 11 height 11
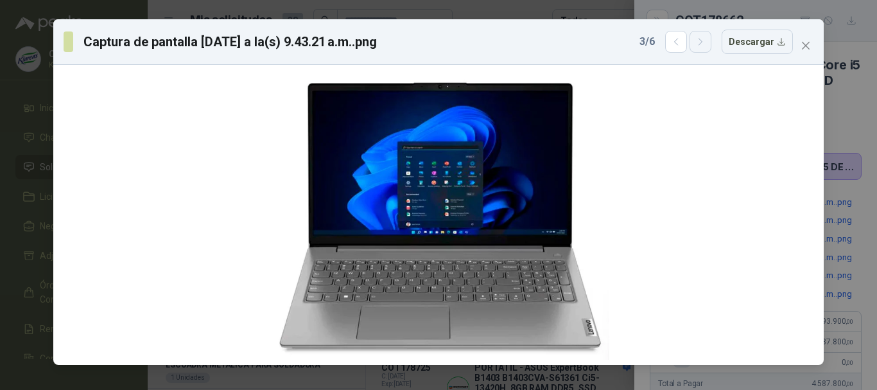
click at [706, 43] on icon "button" at bounding box center [700, 42] width 11 height 11
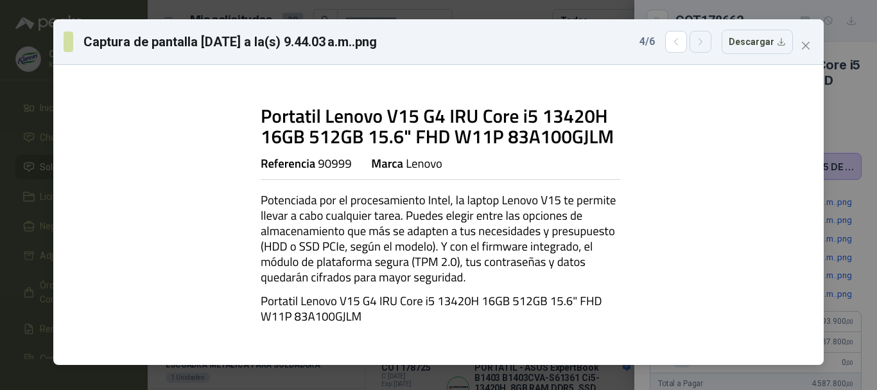
click at [706, 43] on icon "button" at bounding box center [700, 42] width 11 height 11
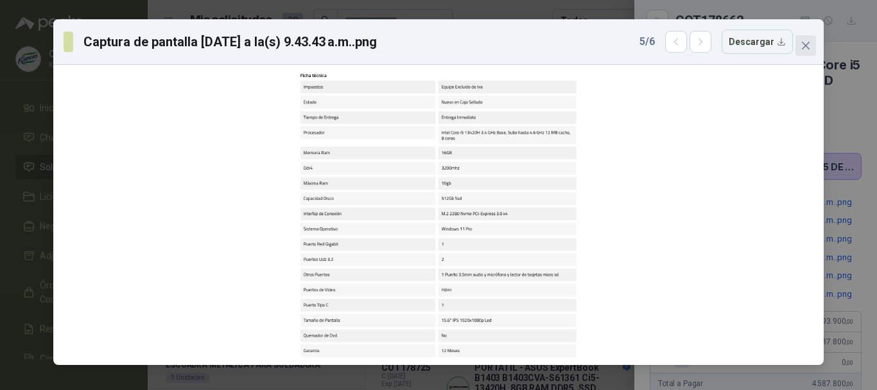
click at [810, 45] on icon "close" at bounding box center [806, 45] width 10 height 10
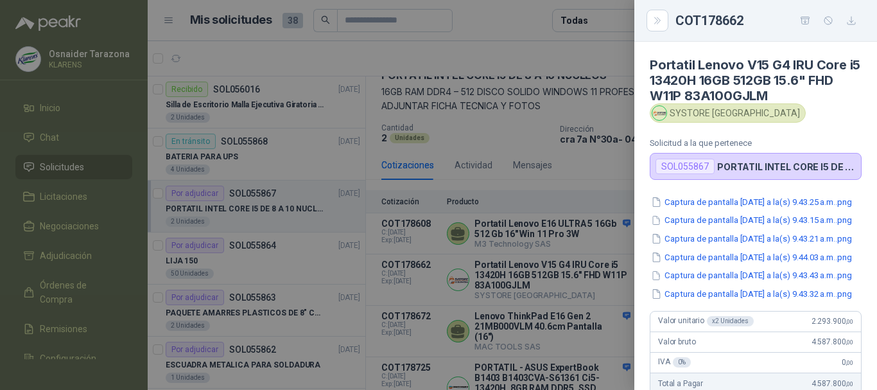
click at [615, 242] on div at bounding box center [438, 195] width 877 height 390
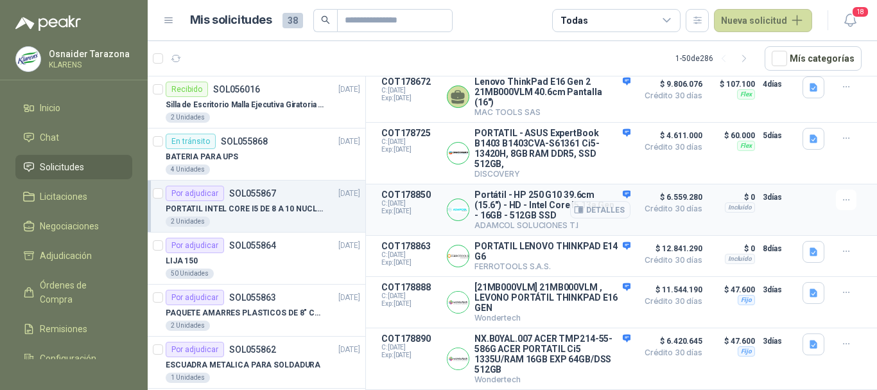
scroll to position [321, 0]
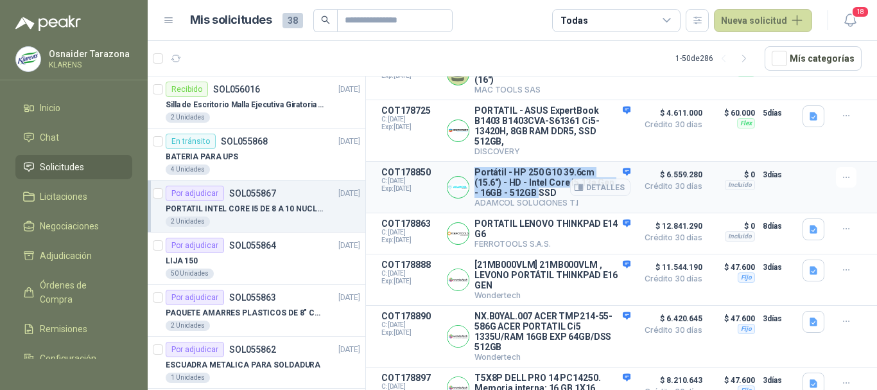
drag, startPoint x: 474, startPoint y: 177, endPoint x: 557, endPoint y: 204, distance: 86.7
click at [557, 198] on p "Portátil - HP 250 G10 39.6cm (15.6") - HD - Intel Core i5 13a Gen - 16GB - 512G…" at bounding box center [552, 182] width 156 height 31
copy p "Portátil - HP 250 G10 39.6cm (15.6") - HD - Intel Core i5 13a Gen - 16GB - 512GB"
click at [591, 191] on button "Detalles" at bounding box center [600, 186] width 60 height 17
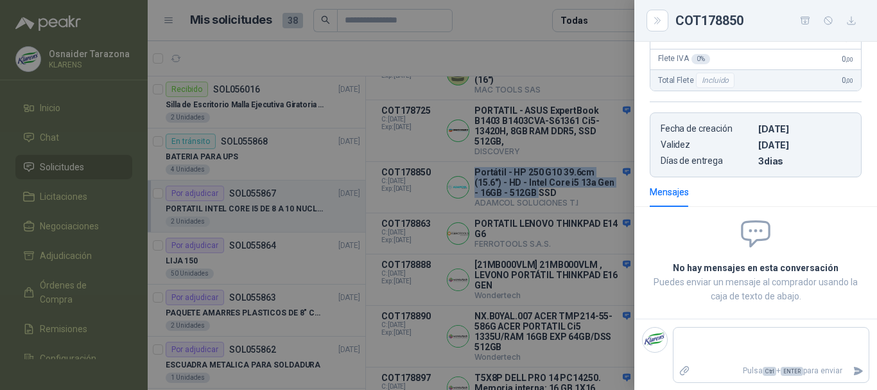
scroll to position [116, 0]
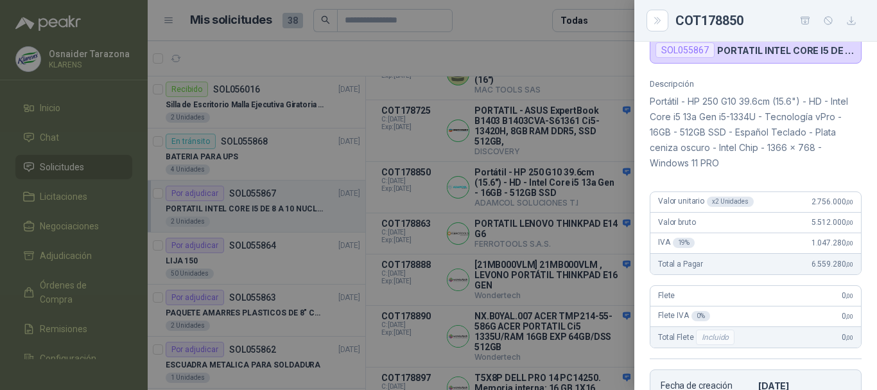
click at [578, 200] on div at bounding box center [438, 195] width 877 height 390
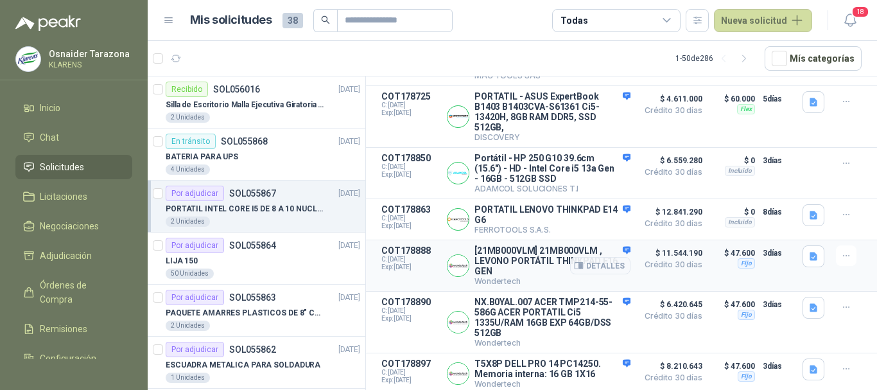
scroll to position [352, 0]
click at [808, 370] on icon "button" at bounding box center [813, 369] width 11 height 11
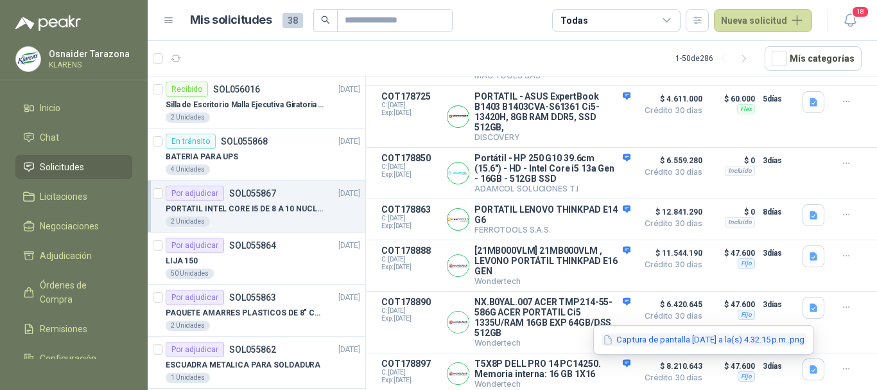
click at [768, 340] on button "Captura de pantalla [DATE] a la(s) 4.32.15 p.m..png" at bounding box center [704, 339] width 204 height 13
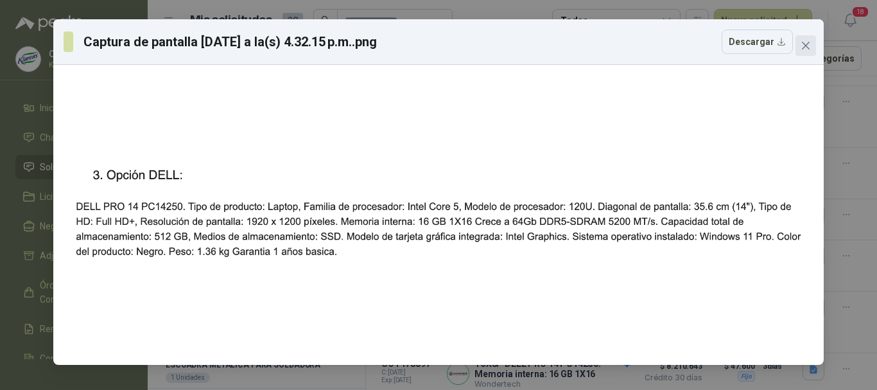
click at [802, 46] on icon "close" at bounding box center [806, 45] width 10 height 10
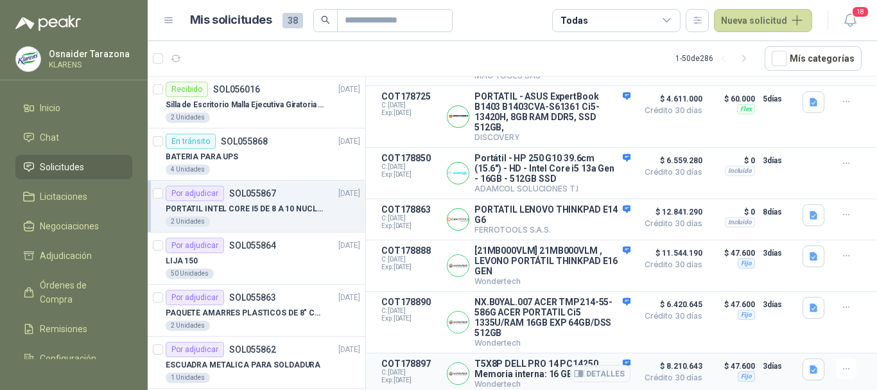
click at [665, 374] on span "Crédito 30 días" at bounding box center [670, 378] width 64 height 8
click at [598, 367] on button "Detalles" at bounding box center [600, 373] width 60 height 17
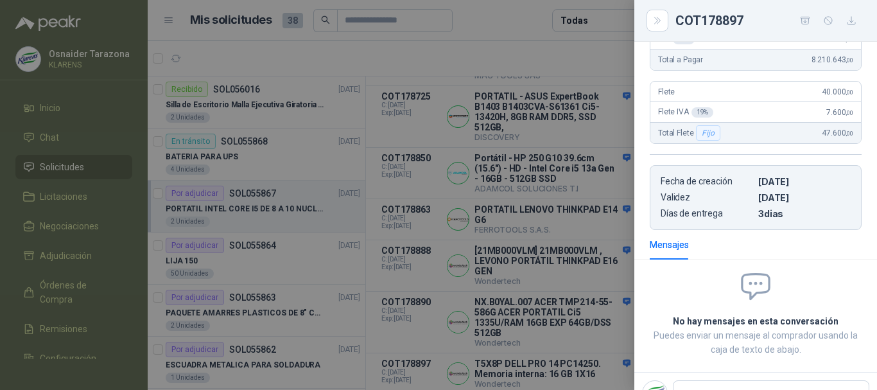
scroll to position [158, 0]
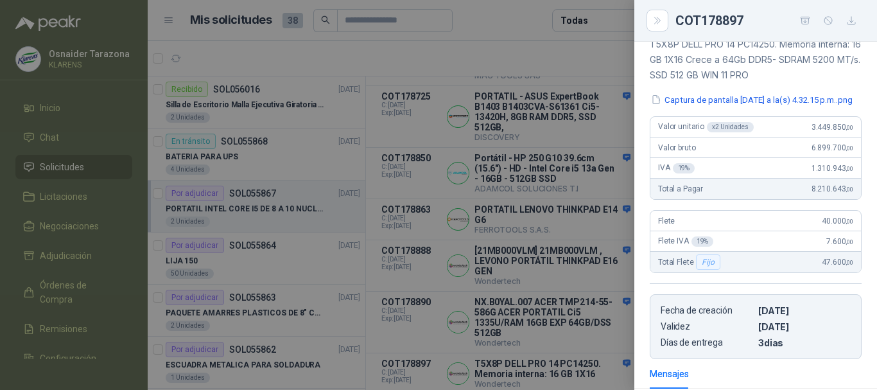
click at [555, 271] on div at bounding box center [438, 195] width 877 height 390
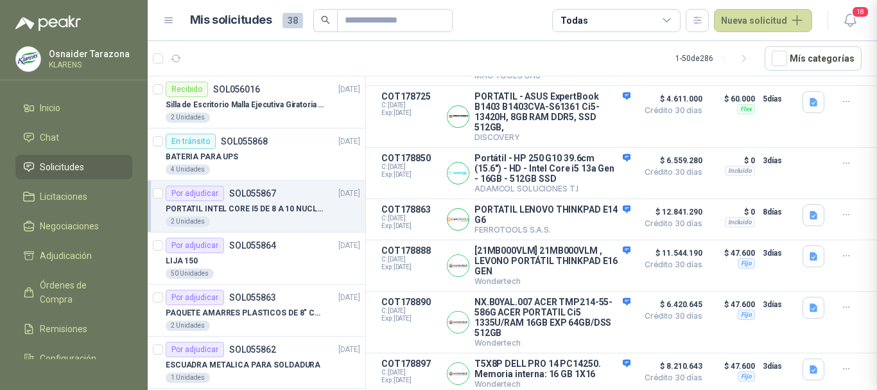
scroll to position [351, 0]
click at [810, 303] on icon "button" at bounding box center [814, 307] width 8 height 8
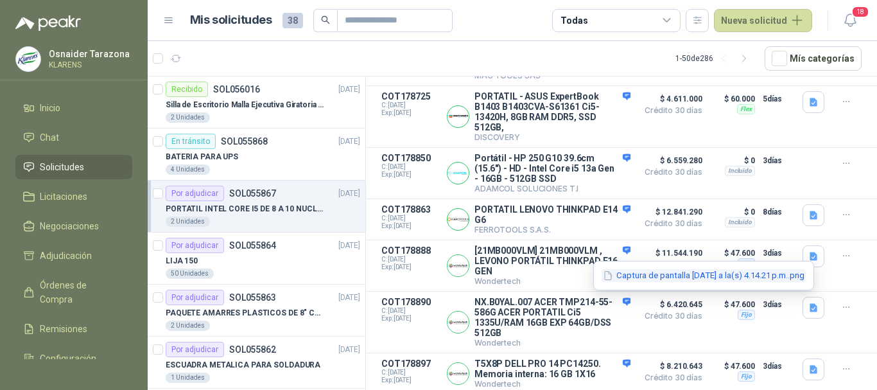
click at [729, 281] on button "Captura de pantalla [DATE] a la(s) 4.14.21 p.m..png" at bounding box center [704, 275] width 204 height 13
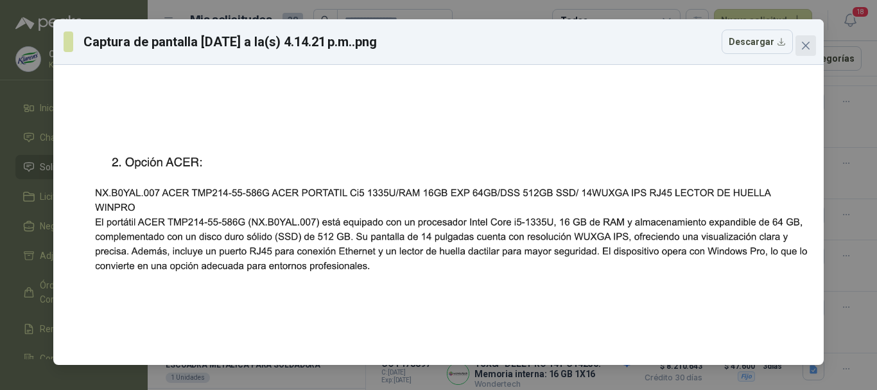
click at [806, 45] on icon "close" at bounding box center [806, 46] width 8 height 8
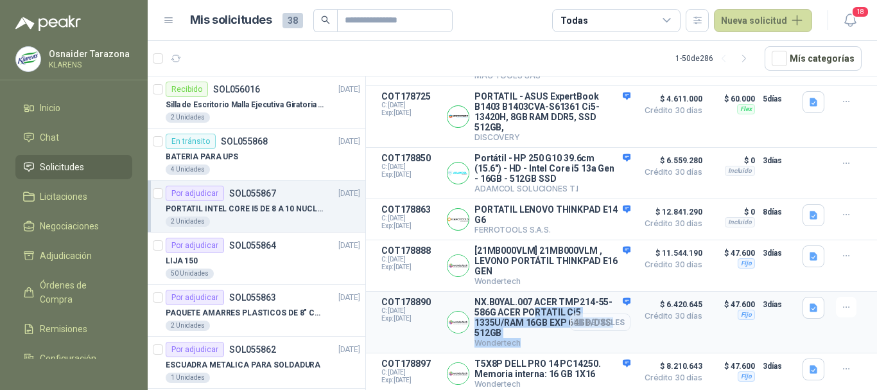
drag, startPoint x: 550, startPoint y: 306, endPoint x: 606, endPoint y: 311, distance: 56.7
click at [606, 311] on div "NX.B0YAL.007 ACER TMP214-55-586G ACER PORTATIL Ci5 1335U/RAM 16GB EXP 64GB/DSS …" at bounding box center [552, 322] width 156 height 51
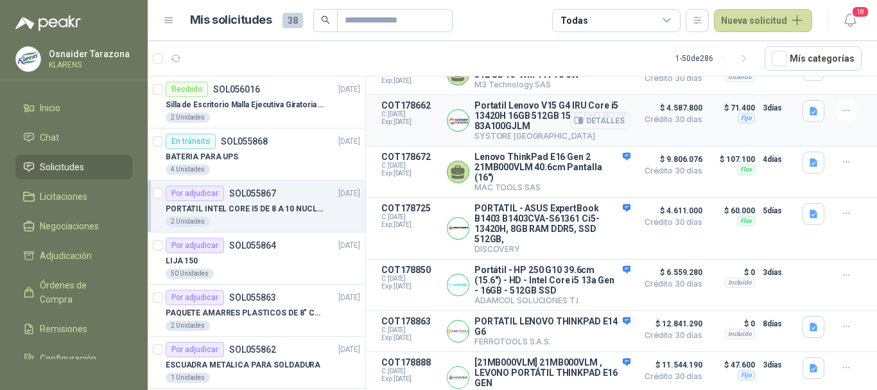
scroll to position [352, 0]
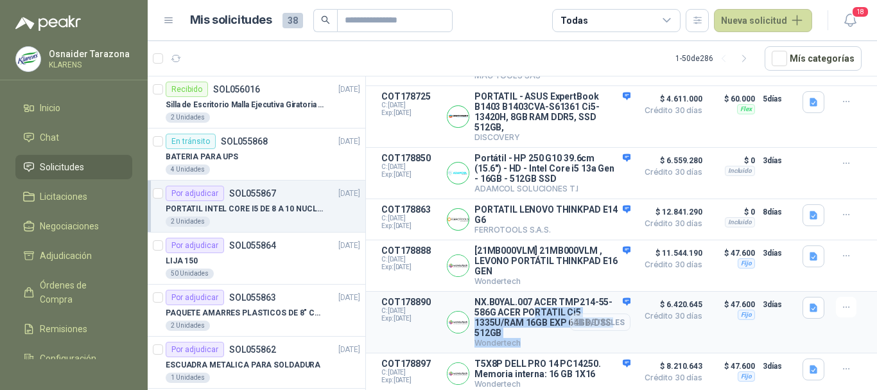
click at [602, 317] on button "Detalles" at bounding box center [600, 321] width 60 height 17
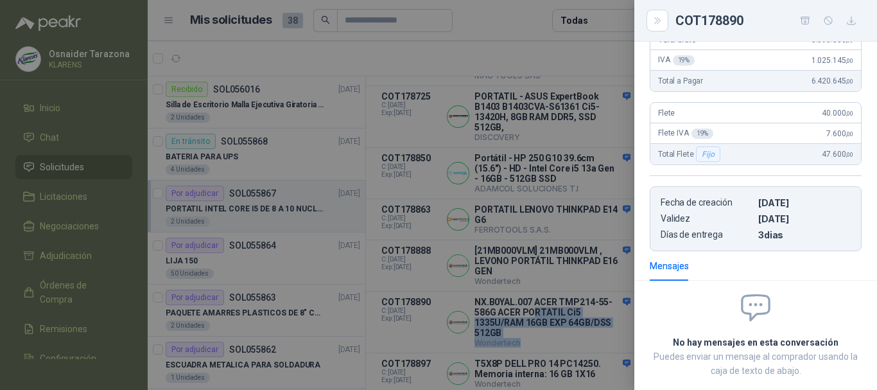
scroll to position [204, 0]
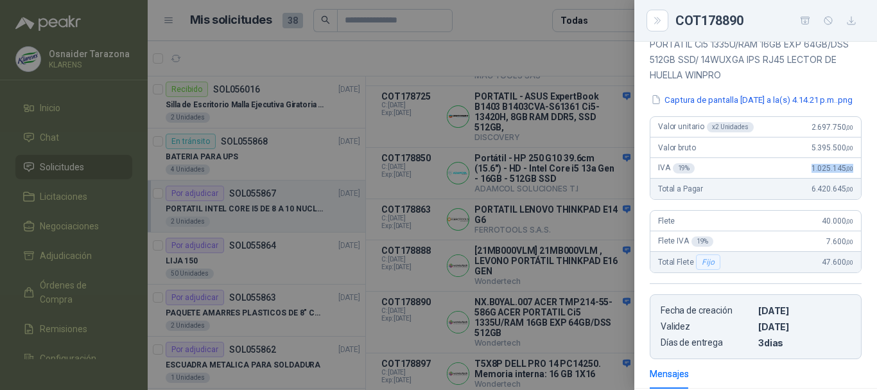
drag, startPoint x: 803, startPoint y: 177, endPoint x: 854, endPoint y: 182, distance: 50.9
click at [854, 182] on div "Descripción NX.B0YAL.007 ACER TMP214-55-586G ACER PORTATIL Ci5 1335U/RAM 16GB E…" at bounding box center [755, 182] width 243 height 352
drag, startPoint x: 799, startPoint y: 161, endPoint x: 835, endPoint y: 162, distance: 36.0
click at [835, 158] on div "Valor bruto 5.395.500 ,00" at bounding box center [755, 147] width 211 height 21
click at [624, 180] on div at bounding box center [438, 195] width 877 height 390
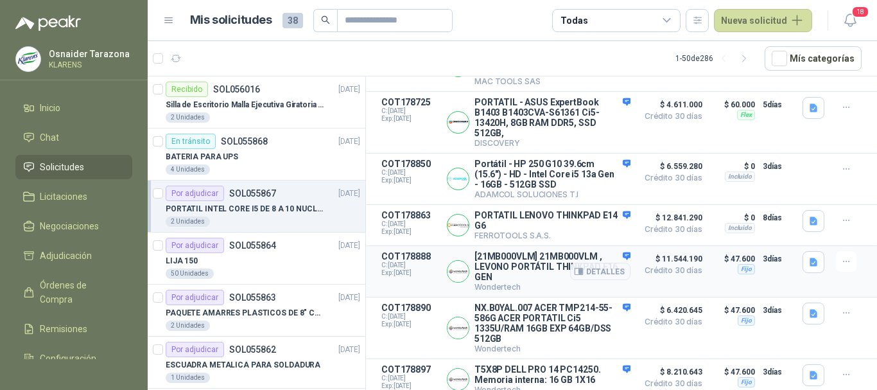
scroll to position [352, 0]
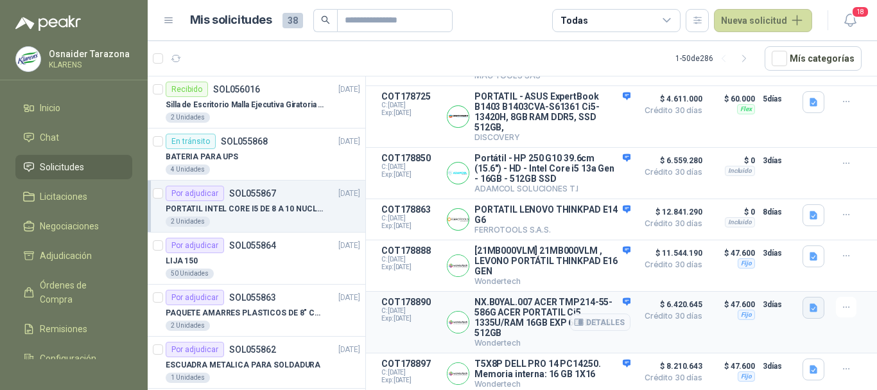
click at [810, 304] on icon "button" at bounding box center [814, 307] width 8 height 8
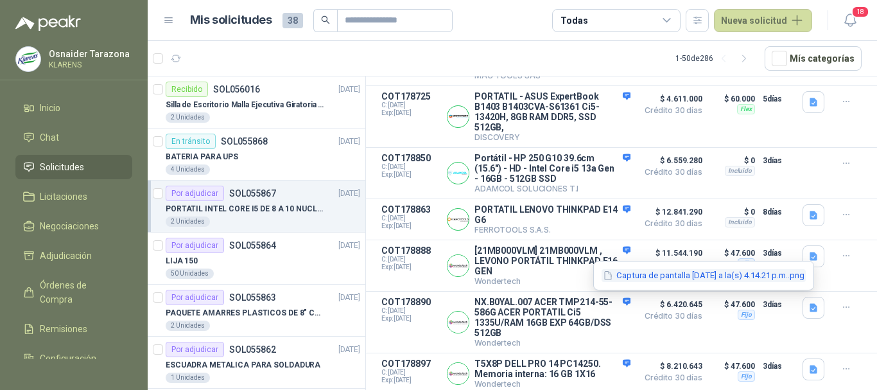
click at [774, 281] on button "Captura de pantalla [DATE] a la(s) 4.14.21 p.m..png" at bounding box center [704, 275] width 204 height 13
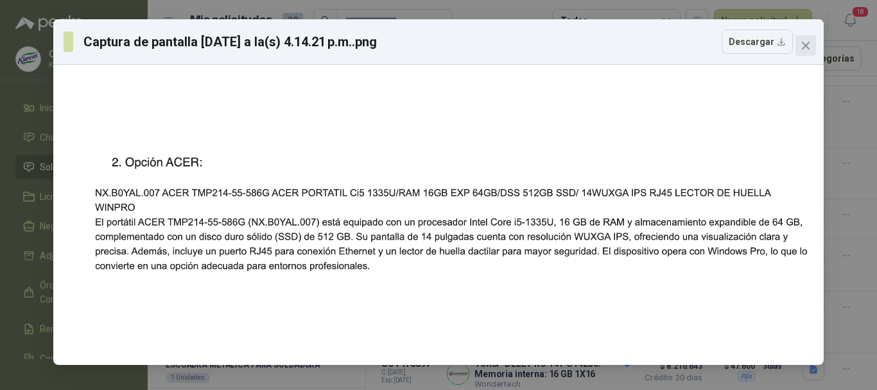
click at [809, 46] on icon "close" at bounding box center [806, 45] width 10 height 10
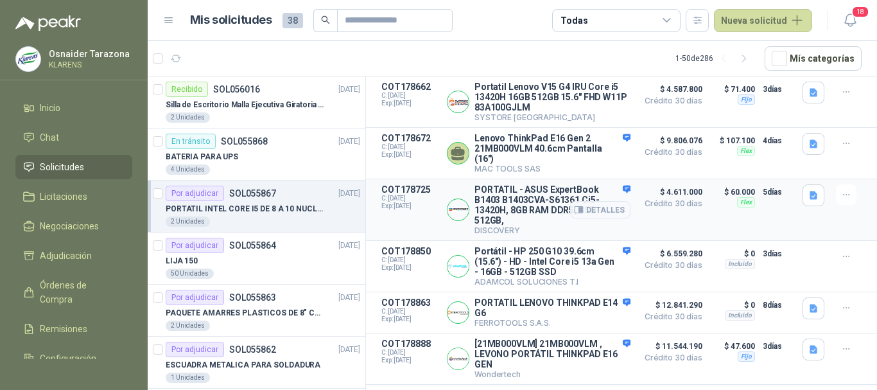
scroll to position [49, 0]
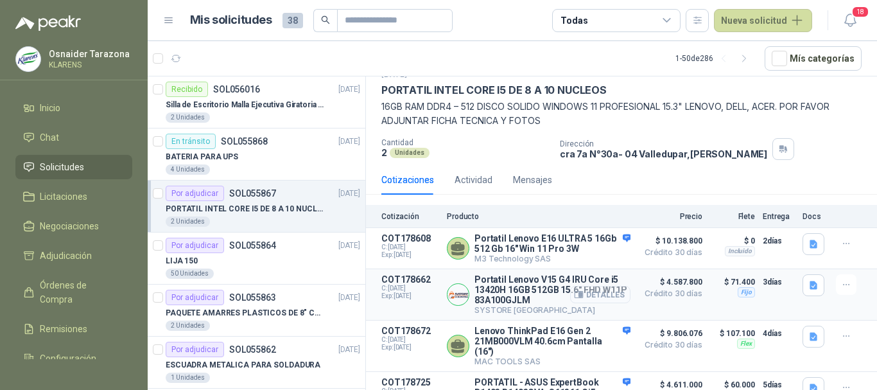
click at [595, 291] on button "Detalles" at bounding box center [600, 294] width 60 height 17
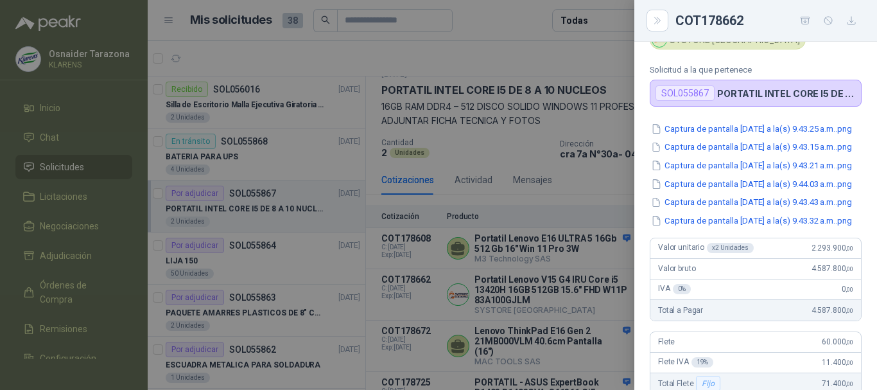
scroll to position [51, 0]
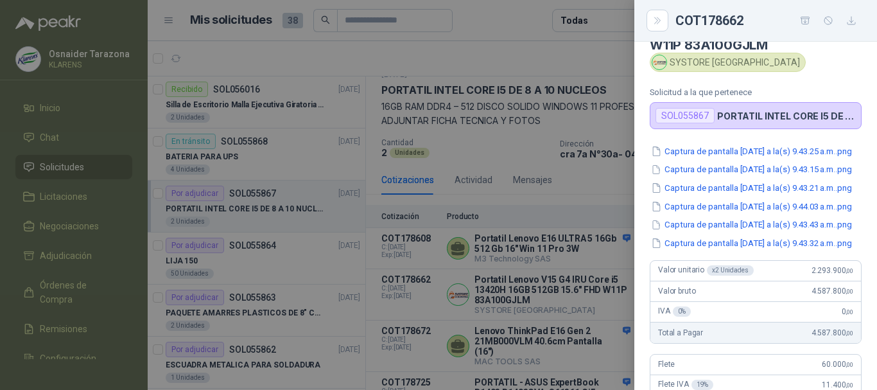
click at [546, 211] on div at bounding box center [438, 195] width 877 height 390
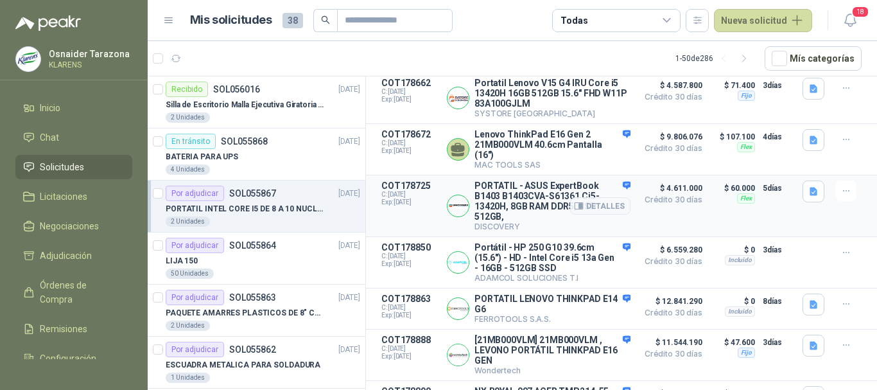
scroll to position [223, 0]
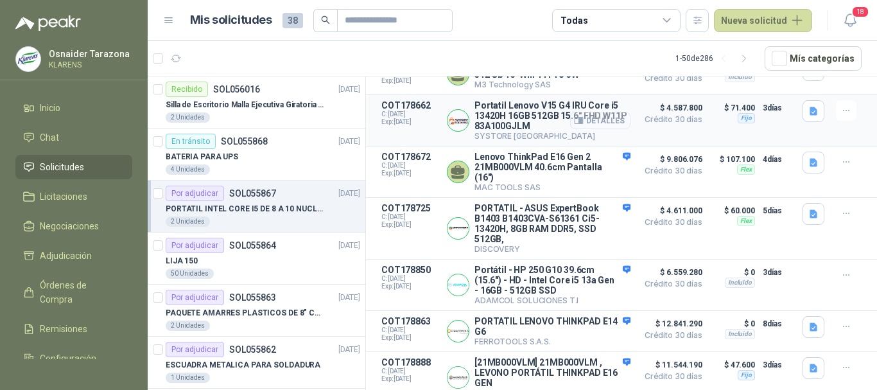
click at [593, 123] on button "Detalles" at bounding box center [600, 120] width 60 height 17
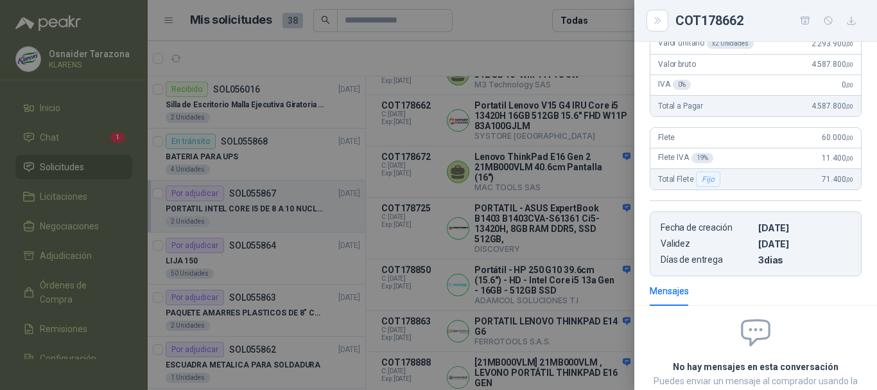
scroll to position [257, 0]
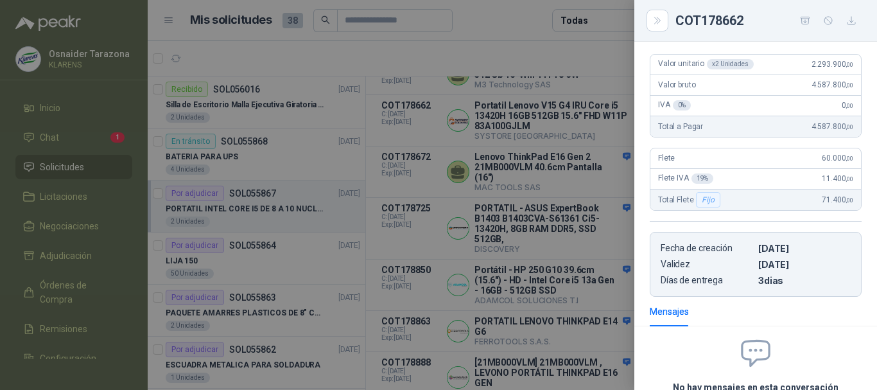
click at [551, 239] on div at bounding box center [438, 195] width 877 height 390
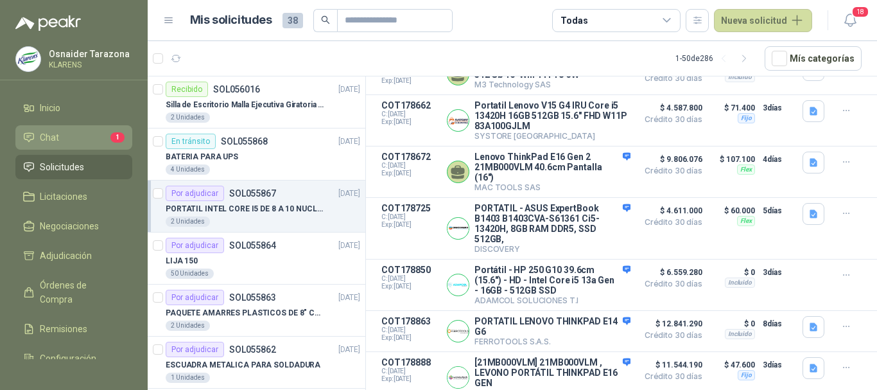
click at [65, 135] on li "Chat 1" at bounding box center [73, 137] width 101 height 14
click at [99, 134] on li "Chat 1" at bounding box center [73, 137] width 101 height 14
click at [76, 168] on span "Solicitudes" at bounding box center [62, 167] width 44 height 14
click at [70, 130] on link "Chat 1" at bounding box center [73, 137] width 117 height 24
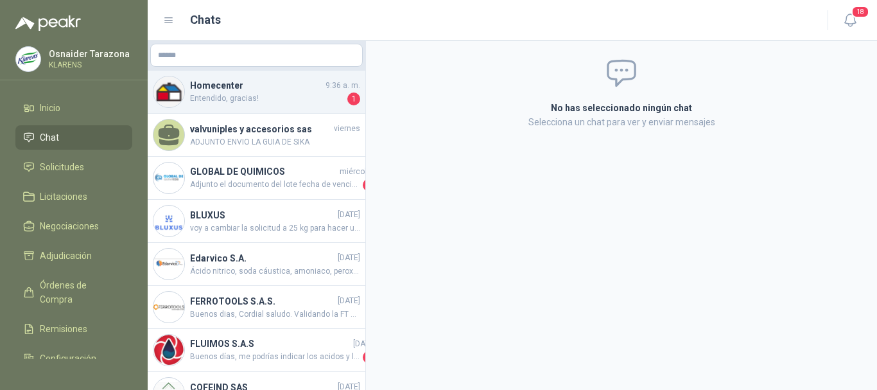
click at [271, 96] on span "Entendido, gracias!" at bounding box center [267, 98] width 155 height 13
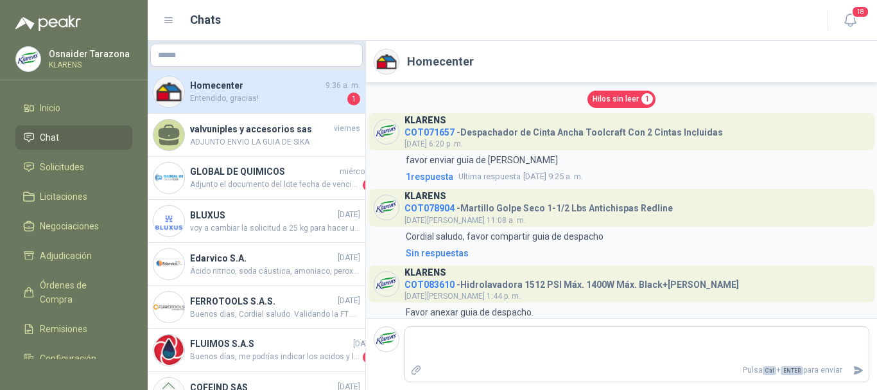
scroll to position [1680, 0]
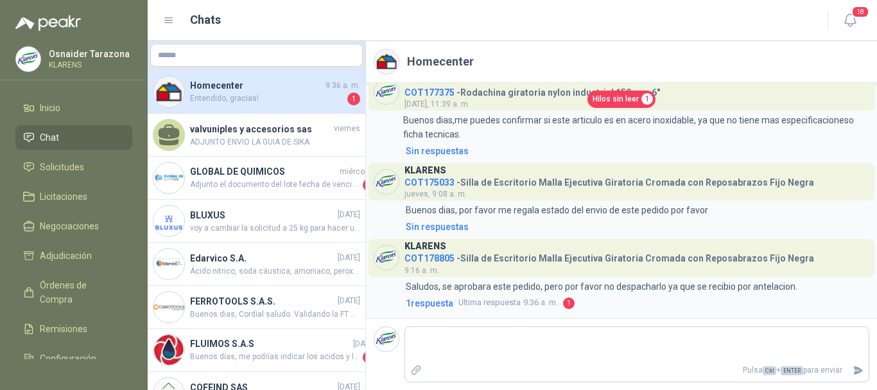
click at [618, 96] on span "Hilos sin leer" at bounding box center [616, 99] width 46 height 12
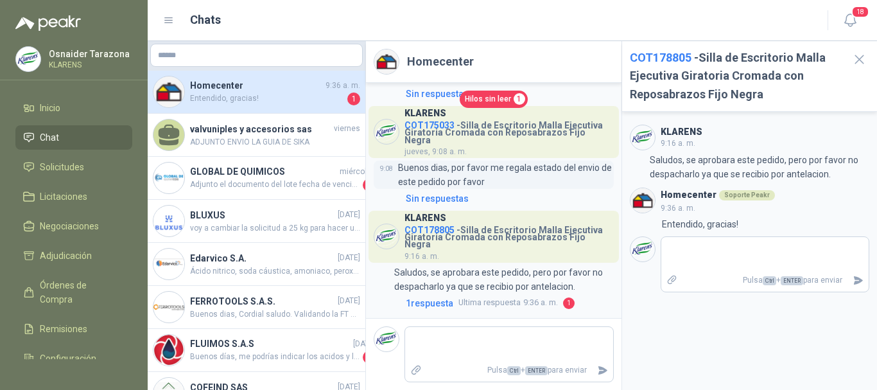
scroll to position [2165, 0]
click at [850, 60] on button "button" at bounding box center [859, 59] width 21 height 21
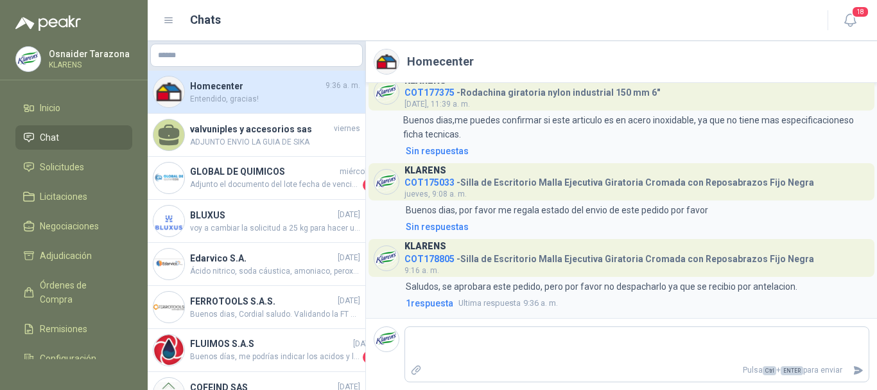
click at [57, 141] on span "Chat" at bounding box center [49, 137] width 19 height 14
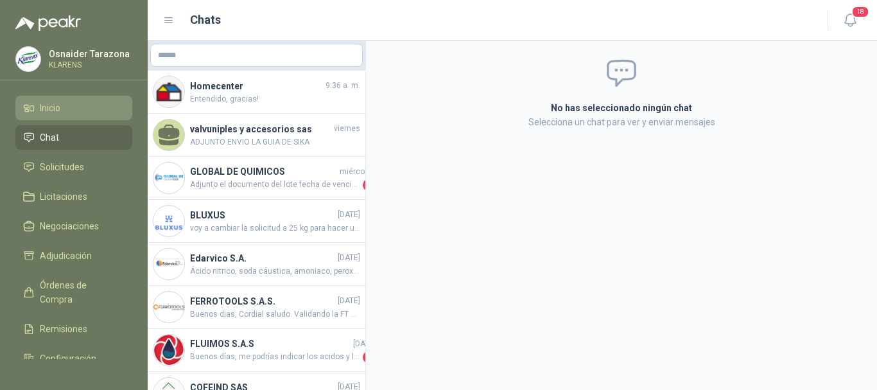
click at [65, 108] on li "Inicio" at bounding box center [73, 108] width 101 height 14
